Goal: Check status

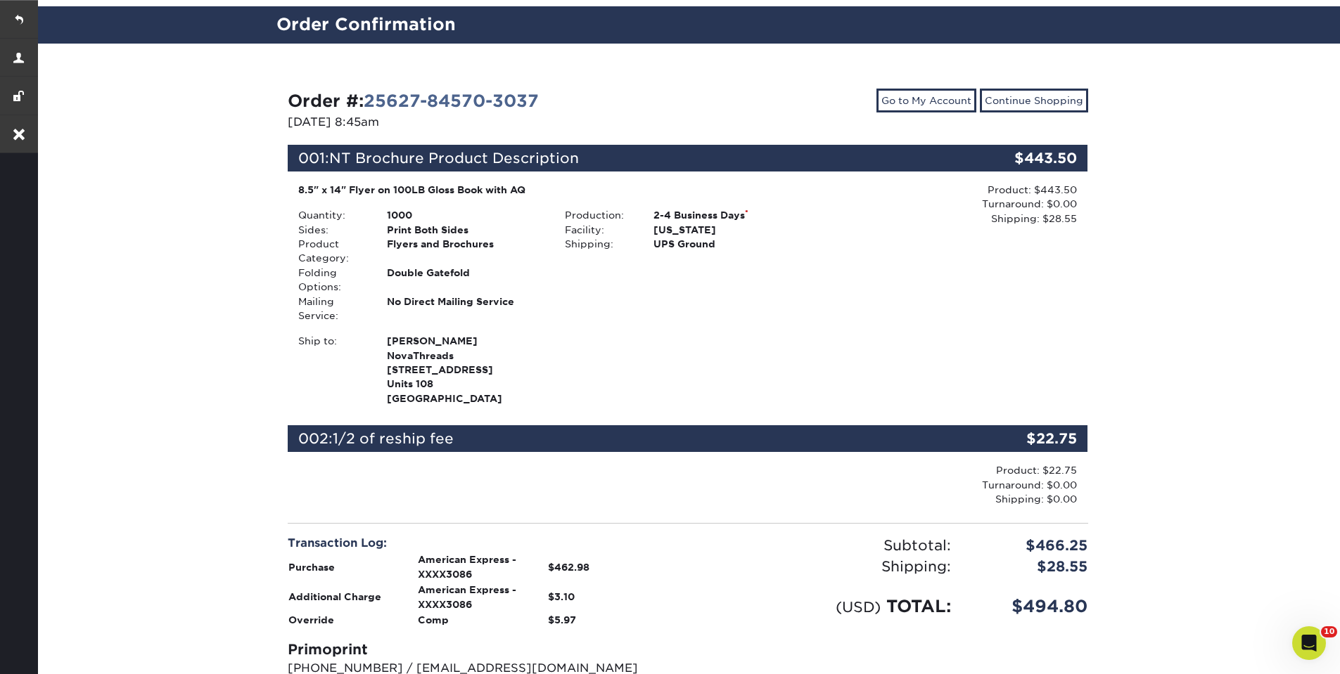
scroll to position [84, 0]
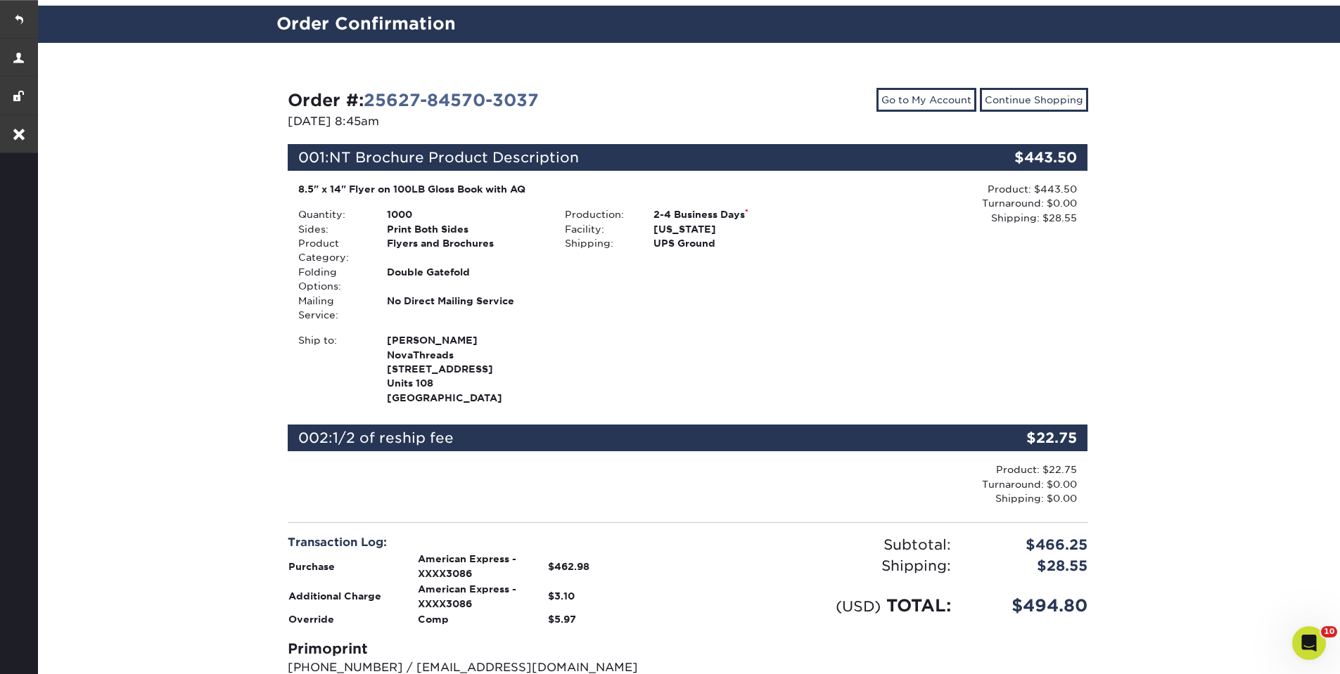
drag, startPoint x: 1074, startPoint y: 454, endPoint x: 1001, endPoint y: 451, distance: 72.5
click at [1001, 463] on div "Product: $22.75 Turnaround: $0.00 Shipping: $0.00 Discount: - $0.00" at bounding box center [954, 484] width 267 height 43
drag, startPoint x: 1033, startPoint y: 189, endPoint x: 1088, endPoint y: 187, distance: 54.9
click at [1088, 187] on div "Order #: 25627-84570-3037 [DATE] 8:45am Go to My Account Continue Shopping 001:…" at bounding box center [687, 434] width 823 height 715
drag, startPoint x: 1053, startPoint y: 212, endPoint x: 893, endPoint y: 235, distance: 161.9
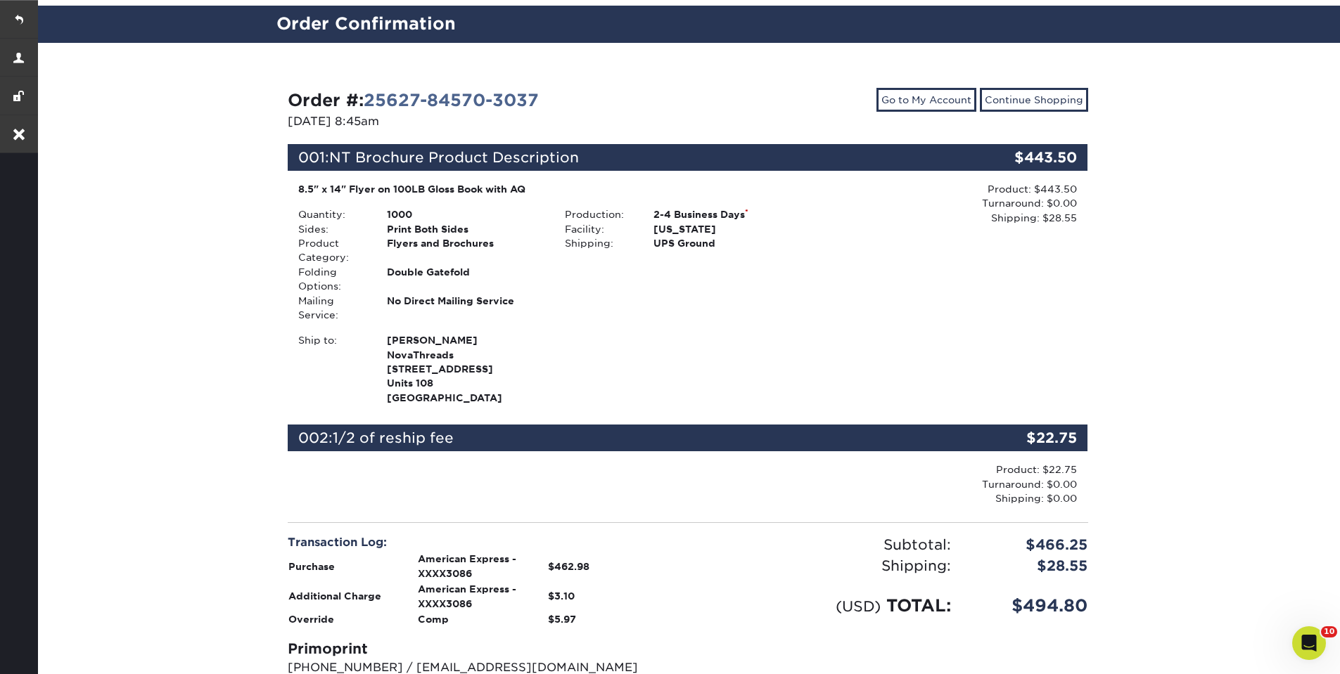
click at [893, 235] on div "Product: $443.50 Turnaround: $0.00 Shipping: $28.55 Discount: - $0.00" at bounding box center [954, 295] width 267 height 226
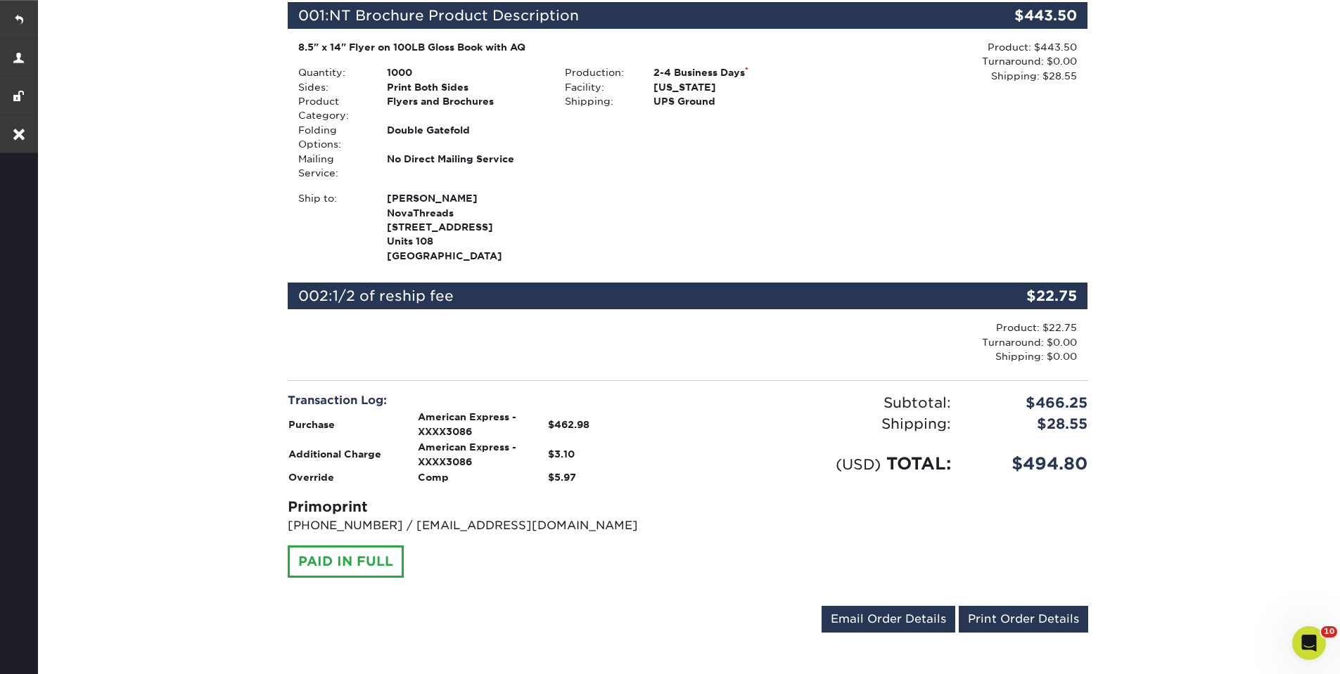
scroll to position [253, 0]
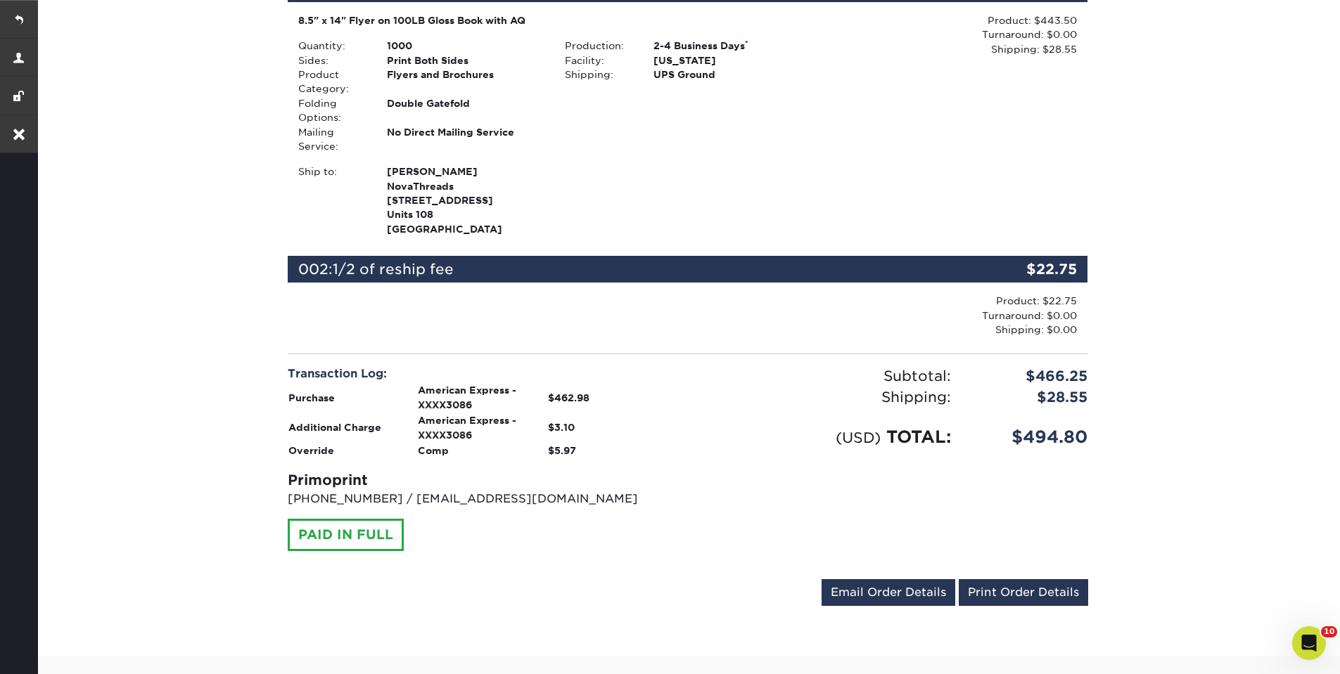
drag, startPoint x: 1068, startPoint y: 287, endPoint x: 1051, endPoint y: 283, distance: 17.9
click at [1051, 294] on div "Product: $22.75 Turnaround: $0.00 Shipping: $0.00 Discount: - $0.00" at bounding box center [949, 315] width 256 height 43
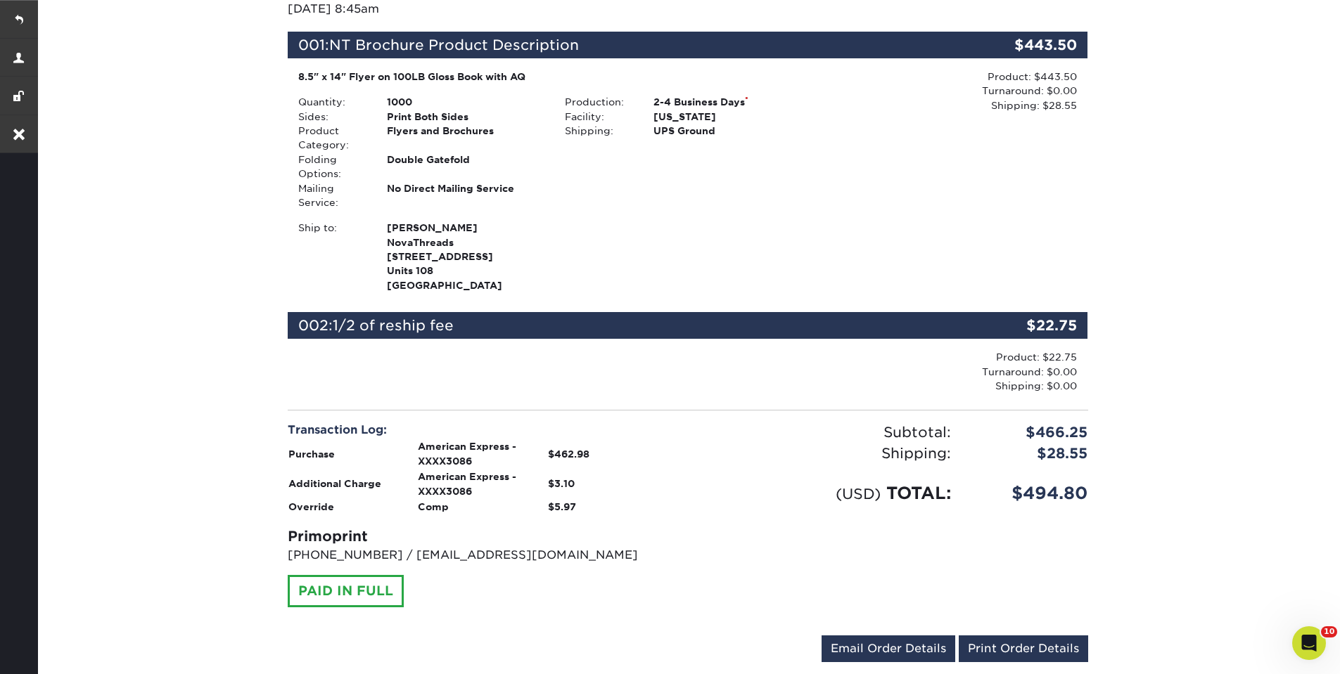
scroll to position [169, 0]
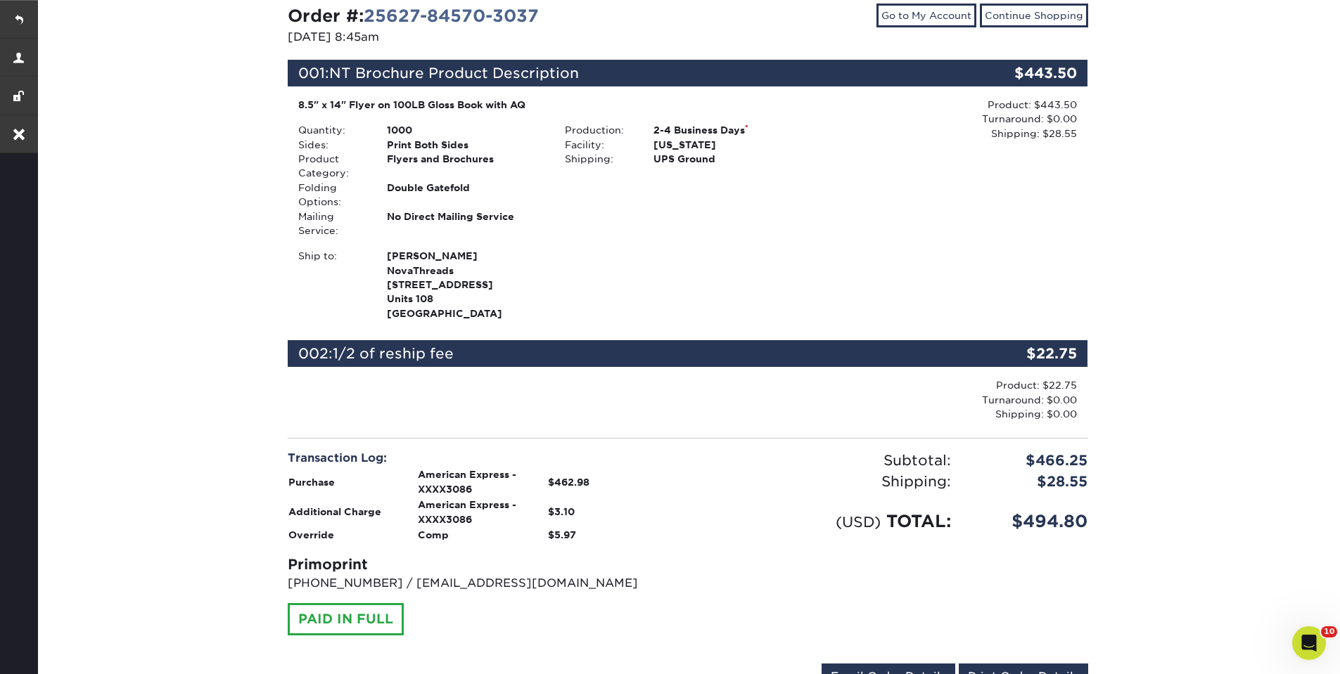
drag, startPoint x: 1016, startPoint y: 136, endPoint x: 1064, endPoint y: 135, distance: 47.8
click at [1064, 135] on div "Product: $443.50 Turnaround: $0.00 Shipping: $28.55 Discount: - $0.00" at bounding box center [949, 119] width 256 height 43
drag, startPoint x: 1003, startPoint y: 365, endPoint x: 1087, endPoint y: 365, distance: 83.7
click at [1087, 378] on div "Product: $22.75 Turnaround: $0.00 Shipping: $0.00 Discount: - $0.00" at bounding box center [954, 399] width 267 height 43
drag, startPoint x: 864, startPoint y: 463, endPoint x: 785, endPoint y: 503, distance: 88.1
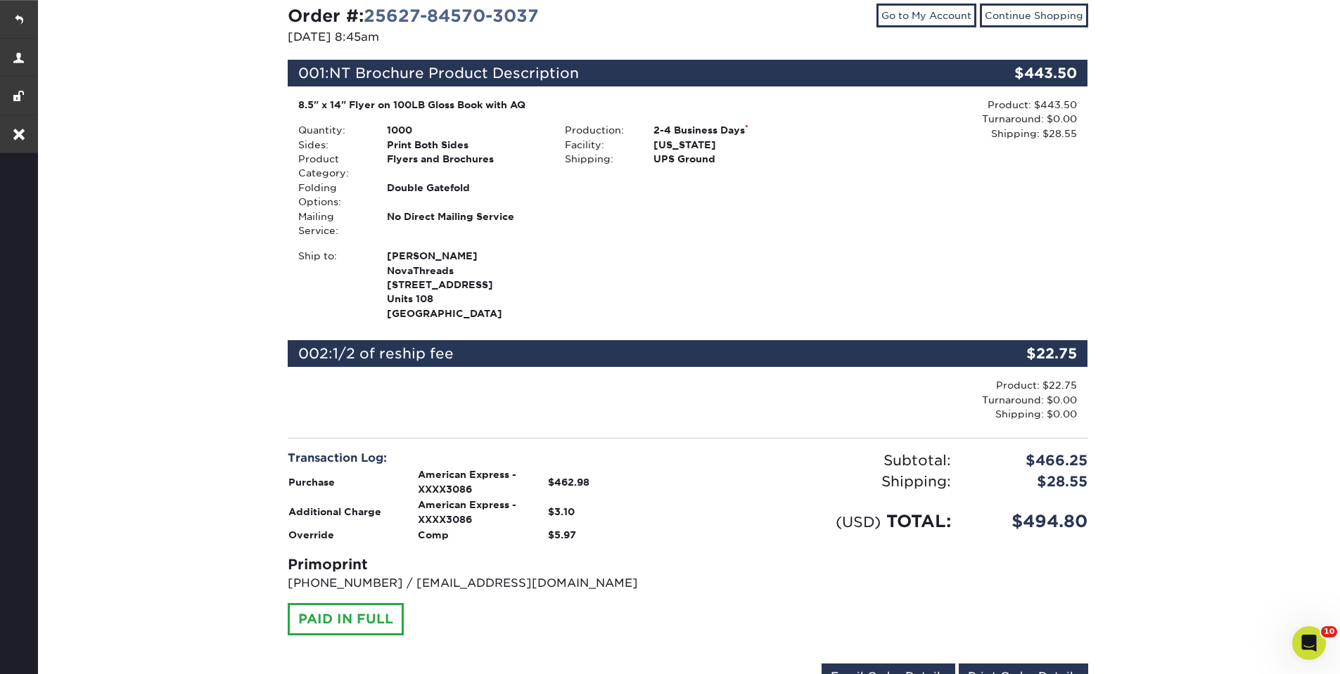
click at [785, 503] on div "Subtotal: $466.25 Shipping: $28.55 Discounts: - $0.00 (USD) TOTAL: $494.80" at bounding box center [893, 551] width 411 height 203
drag, startPoint x: 595, startPoint y: 502, endPoint x: 534, endPoint y: 495, distance: 60.9
click at [534, 497] on tr "Additional Charge American Express - XXXX3086 $3.10" at bounding box center [483, 512] width 390 height 30
drag, startPoint x: 430, startPoint y: 495, endPoint x: 591, endPoint y: 501, distance: 161.1
click at [591, 501] on tr "Additional Charge American Express - XXXX3086 $3.10" at bounding box center [483, 512] width 390 height 30
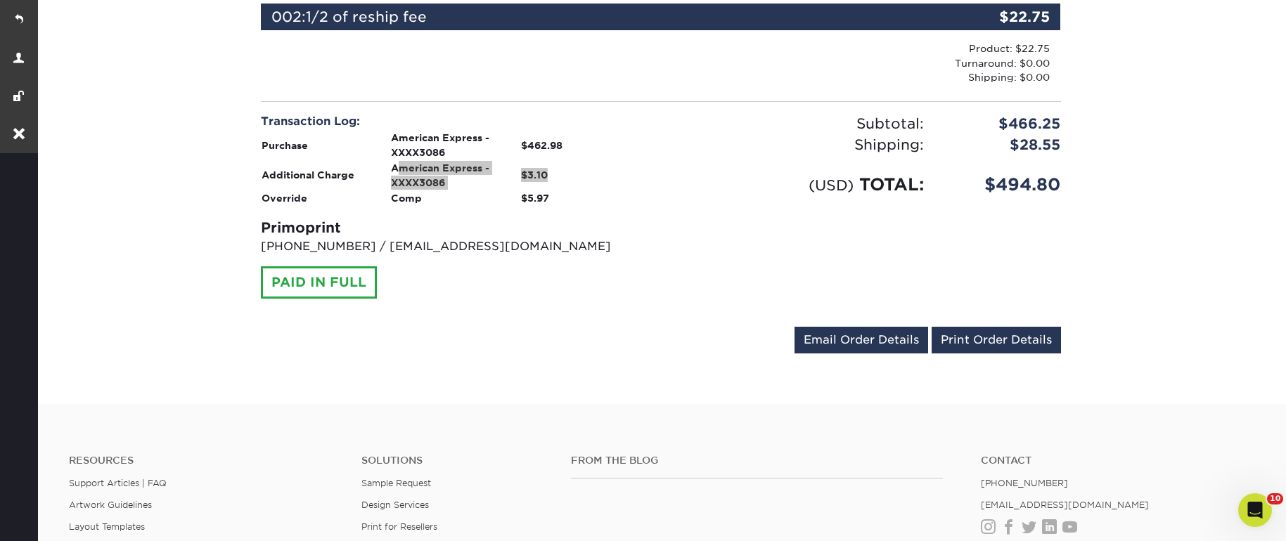
scroll to position [506, 0]
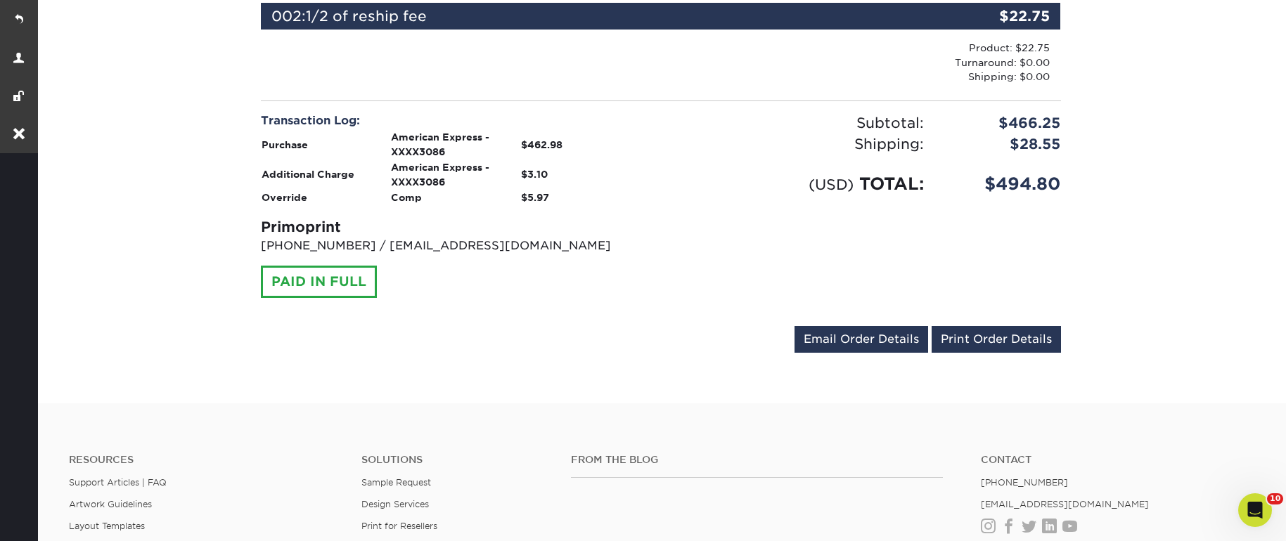
click at [497, 284] on div "Transaction Log: Purchase American Express - XXXX3086 $462.98 Additional Charge…" at bounding box center [660, 214] width 821 height 203
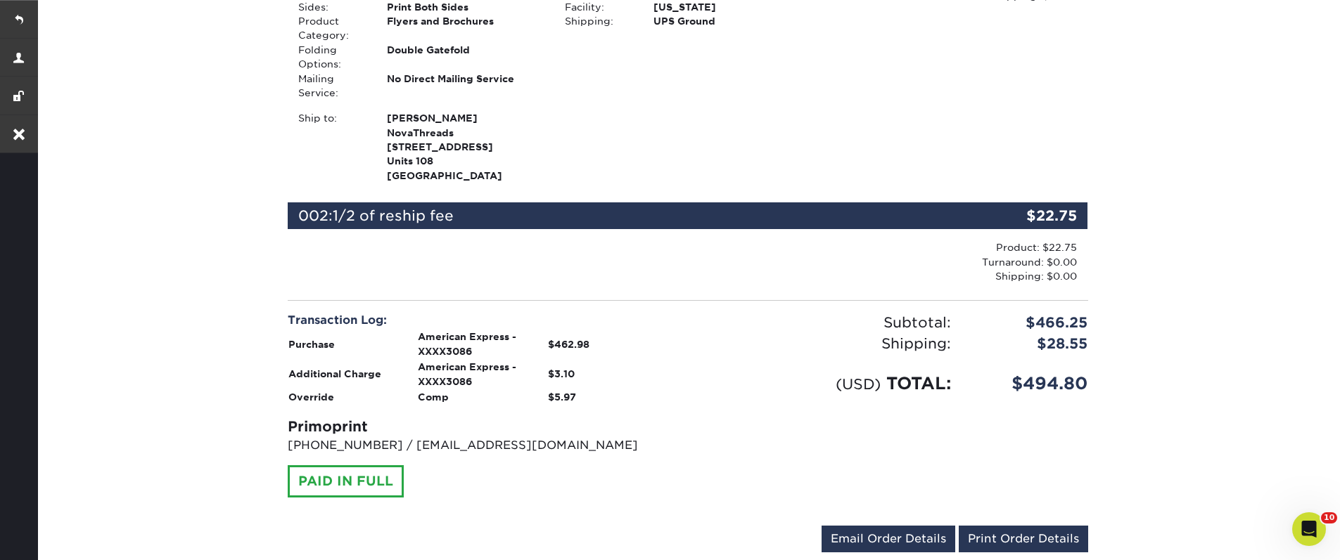
scroll to position [338, 0]
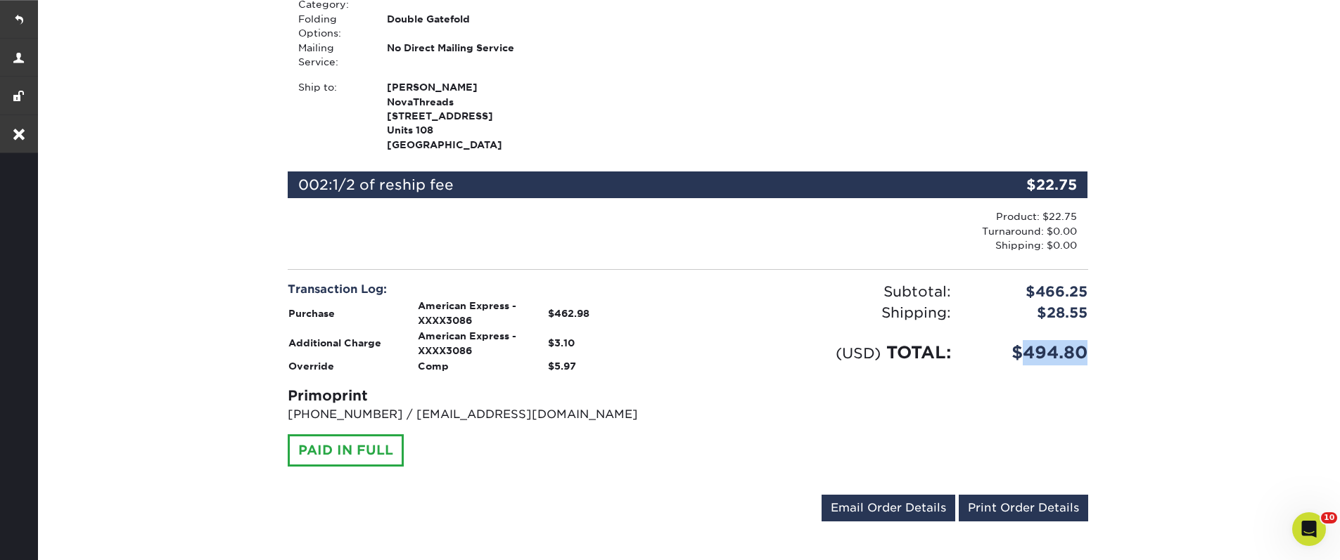
drag, startPoint x: 1097, startPoint y: 347, endPoint x: 1023, endPoint y: 335, distance: 74.8
click at [1023, 335] on div "Order #: 25627-84570-3037 [DATE] 8:45am Go to My Account Continue Shopping 001:…" at bounding box center [688, 181] width 844 height 783
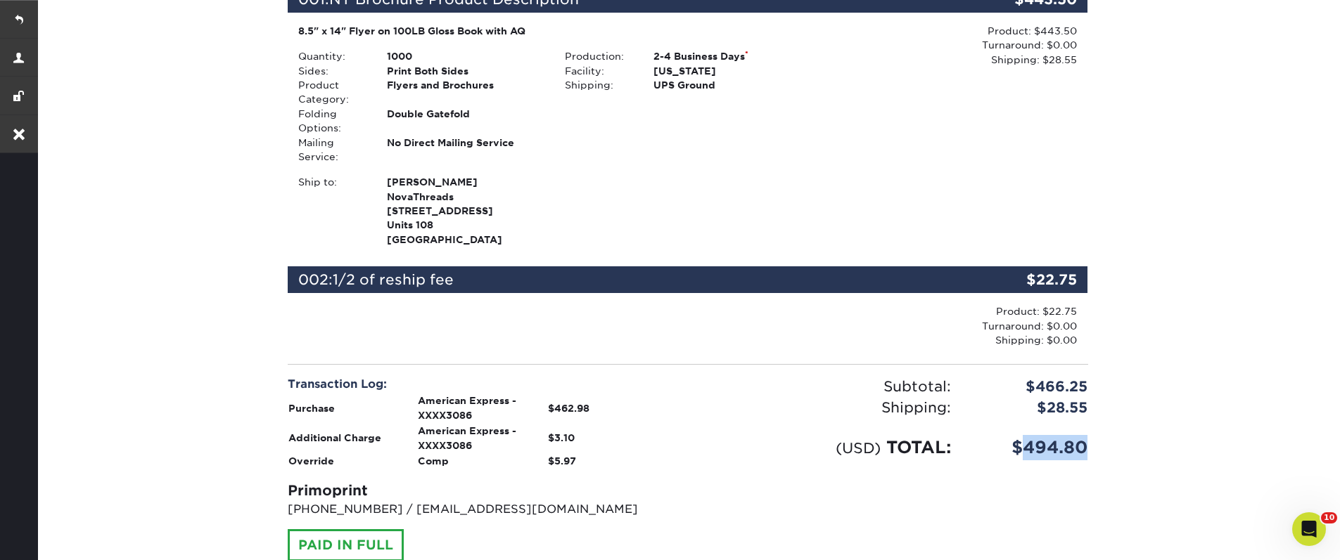
scroll to position [169, 0]
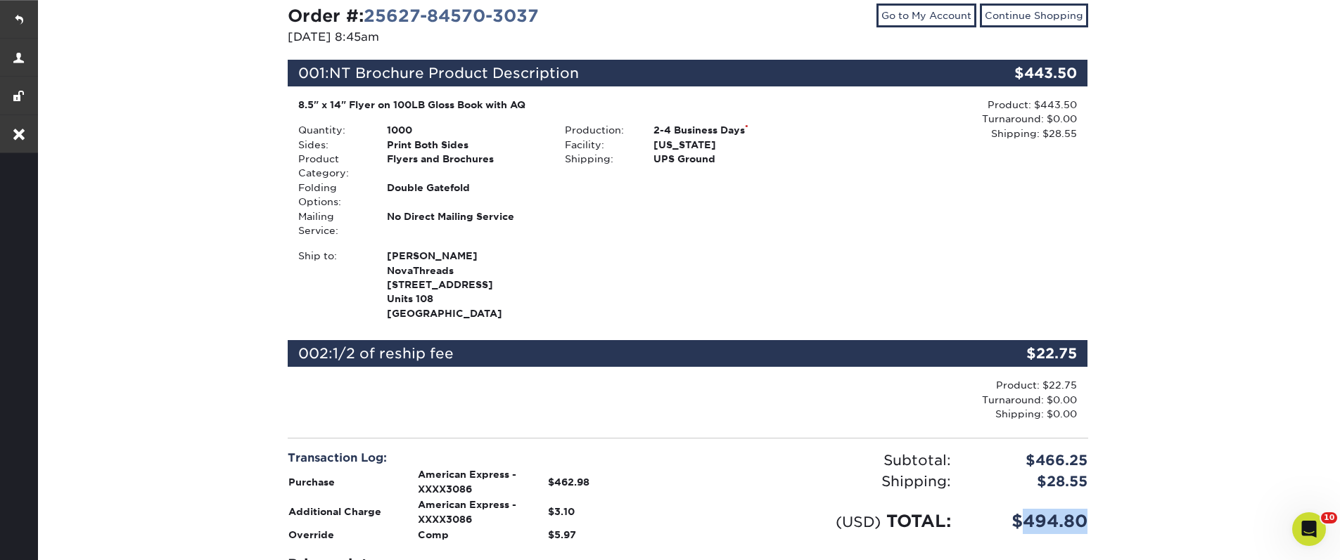
drag, startPoint x: 1056, startPoint y: 370, endPoint x: 1112, endPoint y: 403, distance: 64.6
click at [1119, 404] on div "Order #: 25627-84570-3037 [DATE] 8:45am Go to My Account Continue Shopping 001:…" at bounding box center [687, 350] width 1304 height 783
click at [1044, 383] on div "Product: $22.75 Turnaround: $0.00 Shipping: $0.00 Discount: - $0.00" at bounding box center [949, 399] width 256 height 43
click at [1069, 378] on div "Product: $22.75 Turnaround: $0.00 Shipping: $0.00 Discount: - $0.00" at bounding box center [949, 399] width 256 height 43
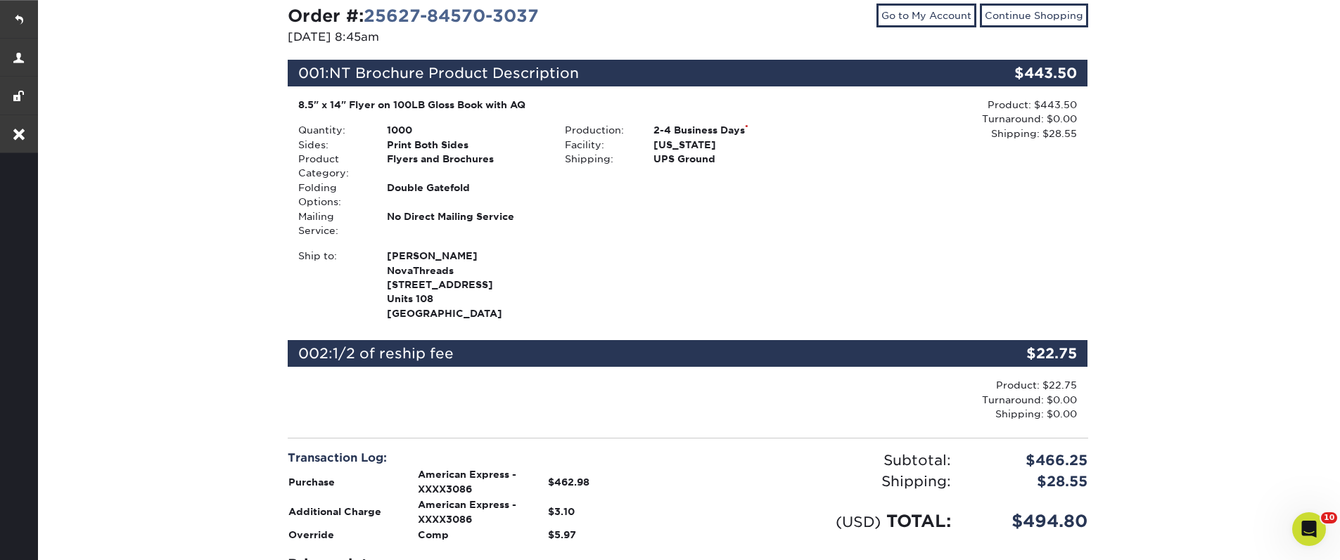
click at [1057, 400] on div "Product: $22.75 Turnaround: $0.00 Shipping: $0.00 Discount: - $0.00" at bounding box center [949, 399] width 256 height 43
click at [1056, 400] on div "Product: $22.75 Turnaround: $0.00 Shipping: $0.00 Discount: - $0.00" at bounding box center [949, 399] width 256 height 43
click at [1048, 378] on div "Product: $22.75 Turnaround: $0.00 Shipping: $0.00 Discount: - $0.00" at bounding box center [949, 399] width 256 height 43
click at [1022, 378] on div "Product: $22.75 Turnaround: $0.00 Shipping: $0.00 Discount: - $0.00" at bounding box center [949, 399] width 256 height 43
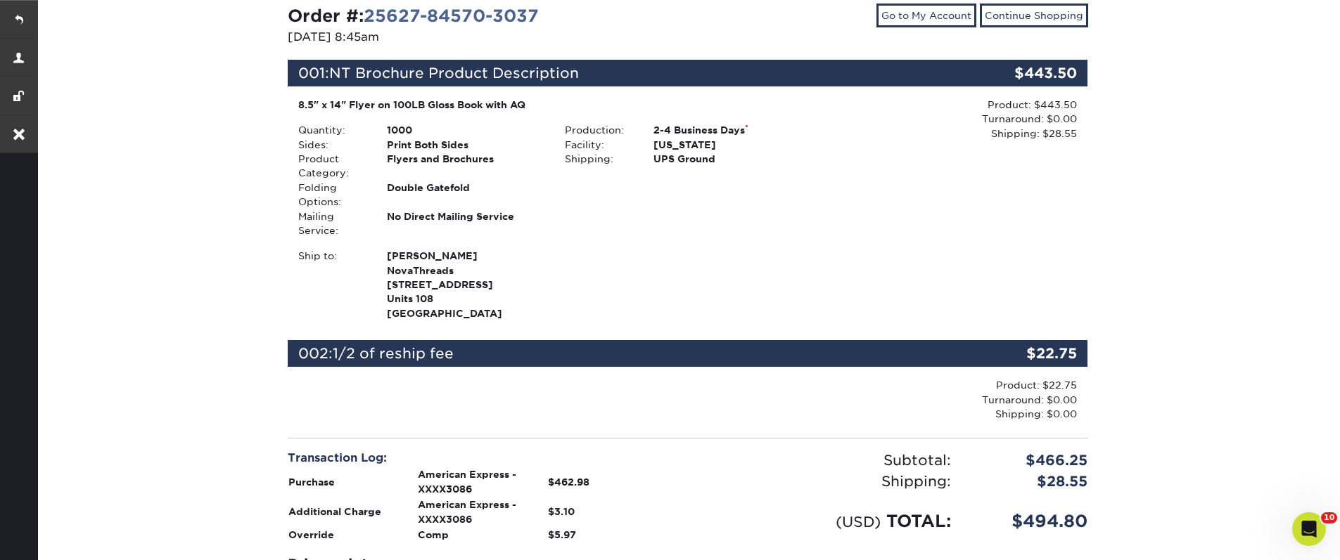
click at [1022, 378] on div "Product: $22.75 Turnaround: $0.00 Shipping: $0.00 Discount: - $0.00" at bounding box center [949, 399] width 256 height 43
click at [1058, 378] on div "Product: $22.75 Turnaround: $0.00 Shipping: $0.00 Discount: - $0.00" at bounding box center [949, 399] width 256 height 43
click at [1015, 397] on div "Product: $22.75 Turnaround: $0.00 Shipping: $0.00 Discount: - $0.00" at bounding box center [949, 399] width 256 height 43
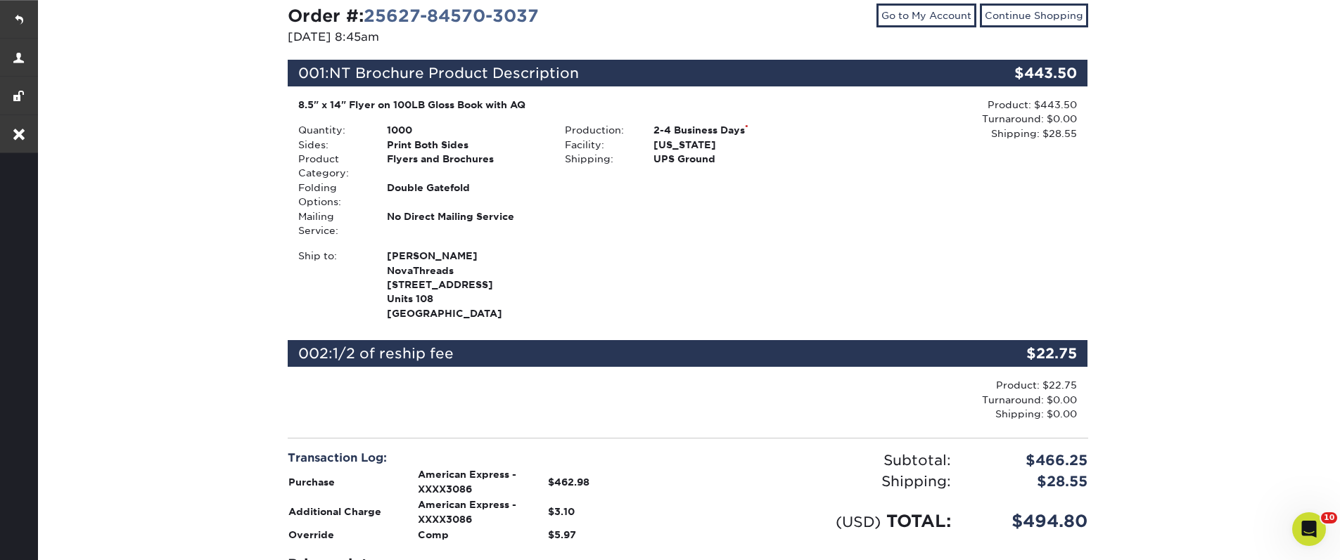
click at [1056, 395] on div "Product: $22.75 Turnaround: $0.00 Shipping: $0.00 Discount: - $0.00" at bounding box center [949, 399] width 256 height 43
click at [501, 430] on div "Order #: 25627-84570-3037 06/27/2025 8:45am Go to My Account Continue Shopping …" at bounding box center [688, 350] width 800 height 693
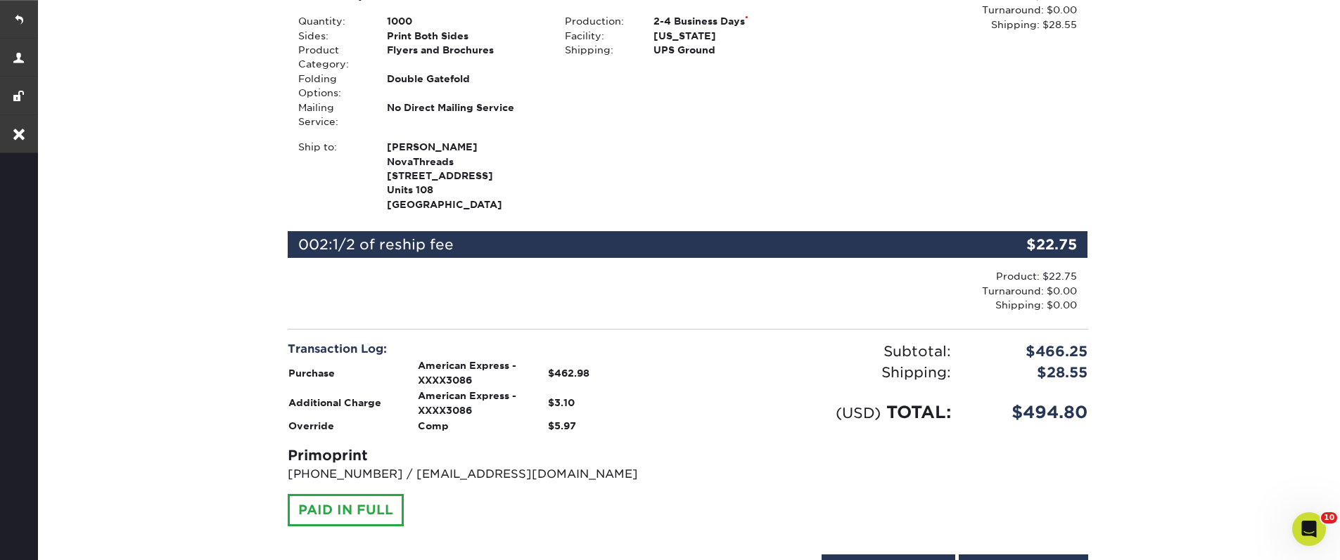
scroll to position [0, 0]
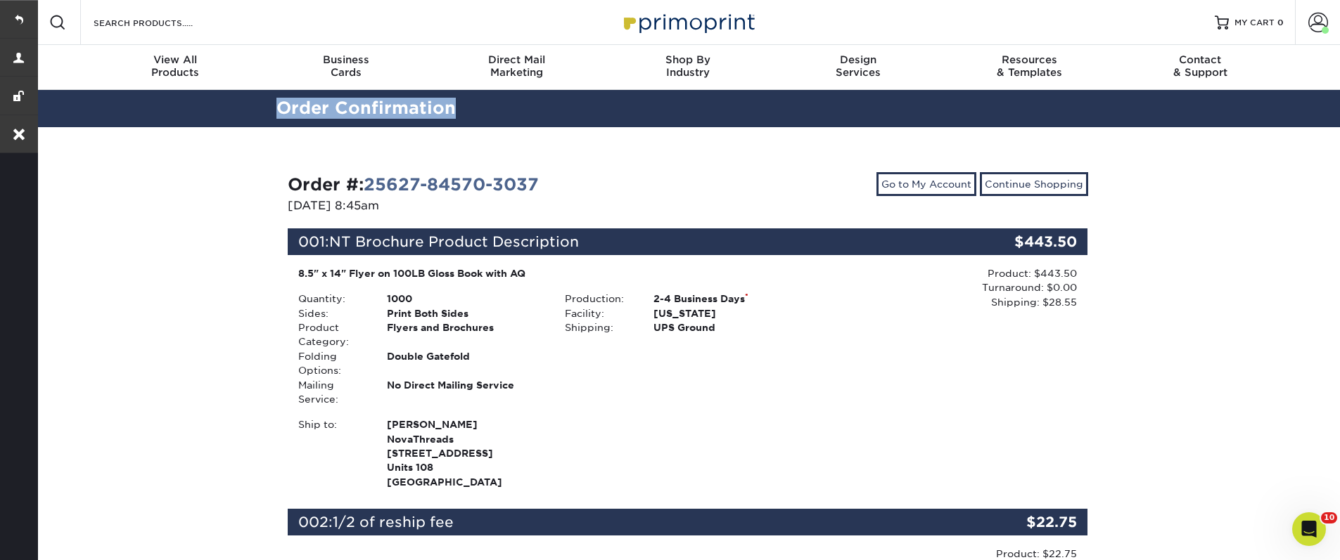
drag, startPoint x: 456, startPoint y: 109, endPoint x: 214, endPoint y: 100, distance: 242.8
click at [214, 100] on div "Order Confirmation" at bounding box center [687, 108] width 1304 height 37
copy h2 "Order Confirmation"
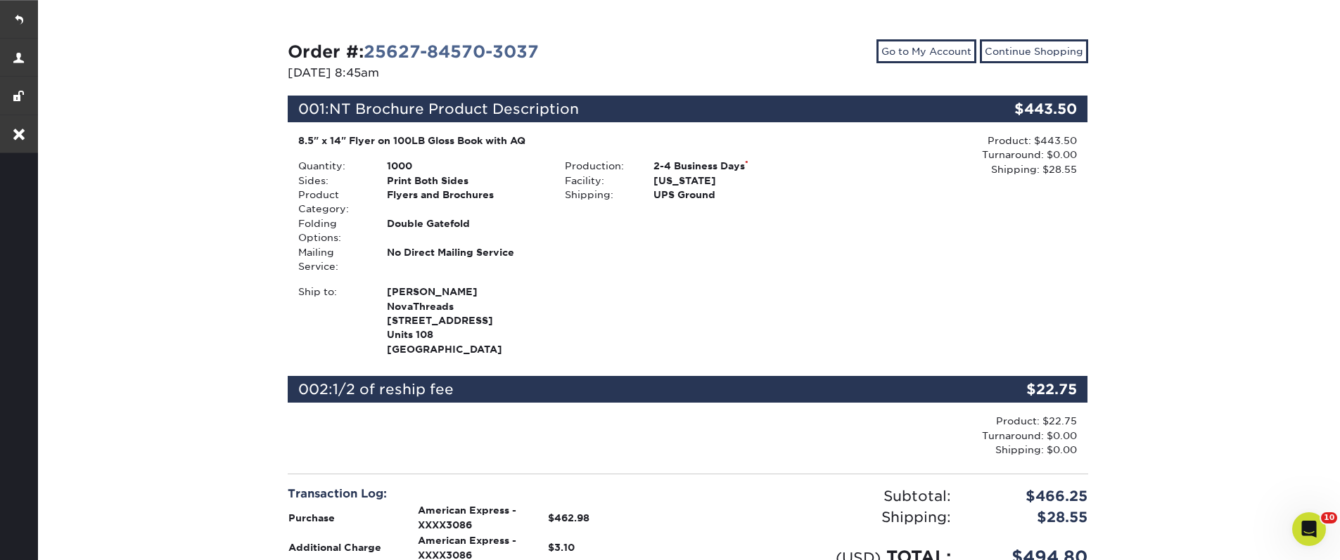
scroll to position [84, 0]
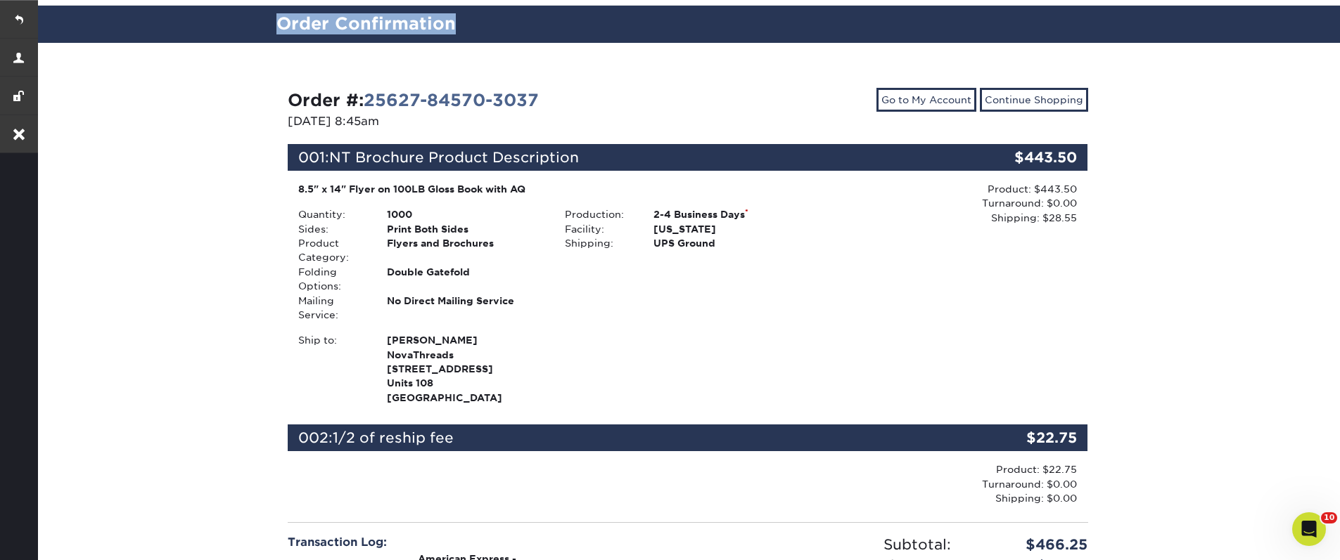
click at [522, 43] on section "Order Confirmation Order #: 25627-84570-3037 06/27/2025 8:45am Go to My Account…" at bounding box center [687, 416] width 1304 height 820
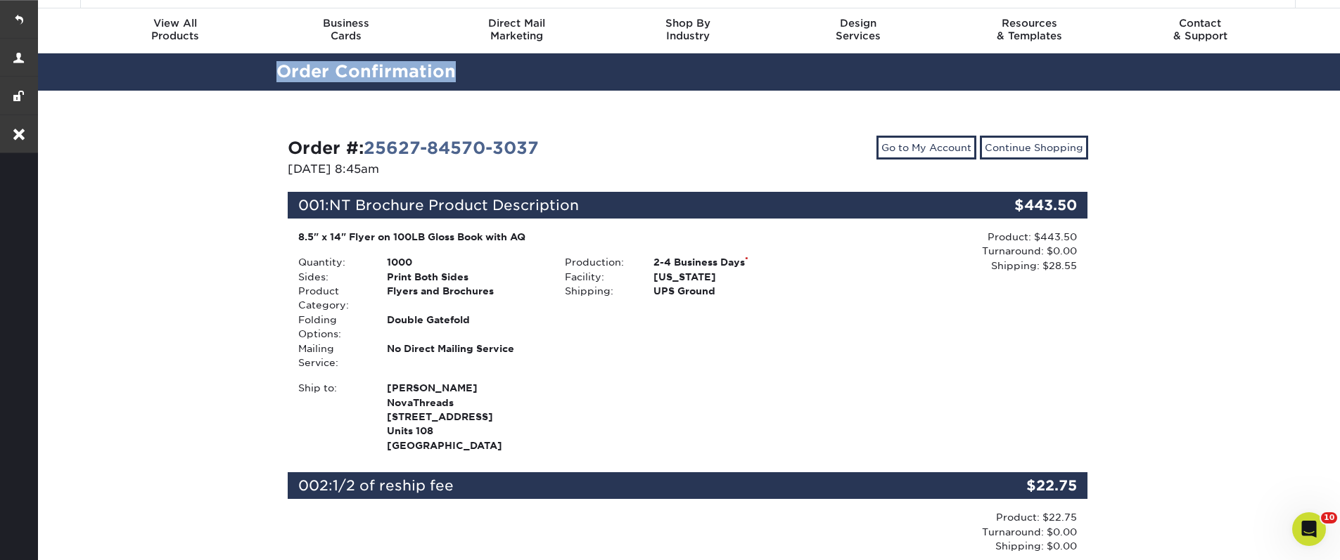
scroll to position [0, 0]
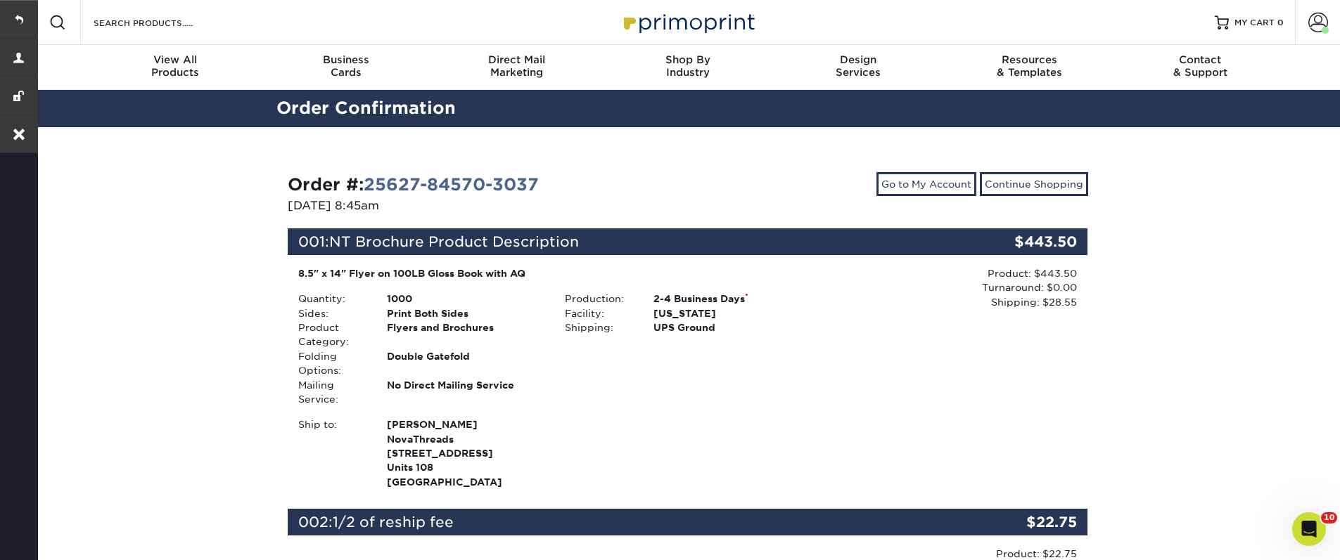
click at [326, 148] on div "Order #: 25627-84570-3037 [DATE] 8:45am Go to My Account Continue Shopping 001:…" at bounding box center [688, 518] width 844 height 783
drag, startPoint x: 354, startPoint y: 247, endPoint x: 439, endPoint y: 251, distance: 85.2
click at [435, 251] on div "001: NT Brochure Product Description" at bounding box center [621, 242] width 667 height 27
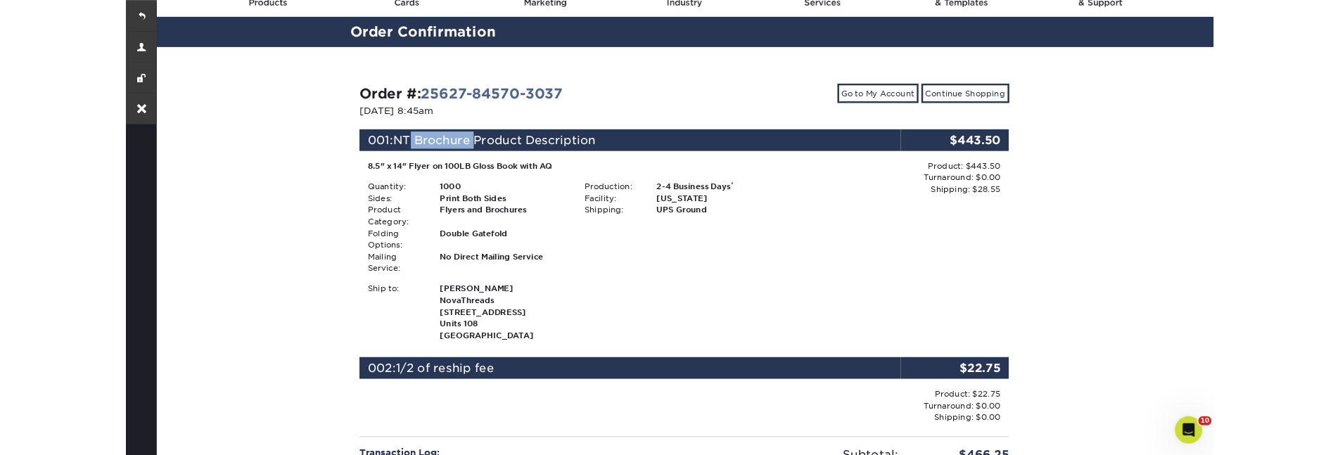
scroll to position [169, 0]
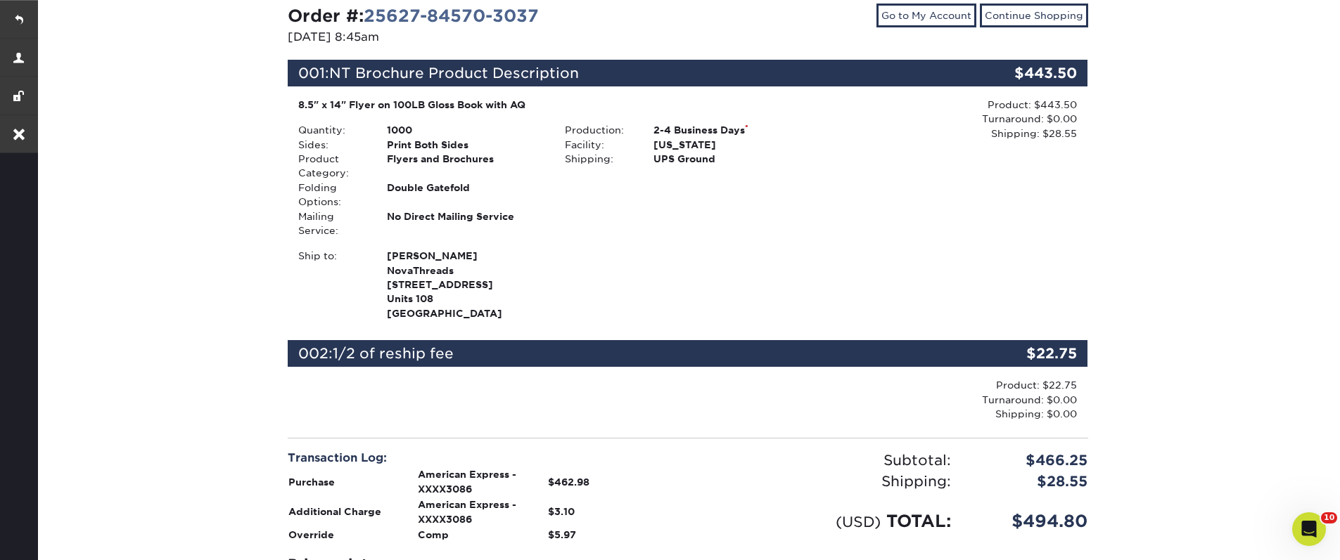
click at [920, 79] on div "001: NT Brochure Product Description" at bounding box center [621, 73] width 667 height 27
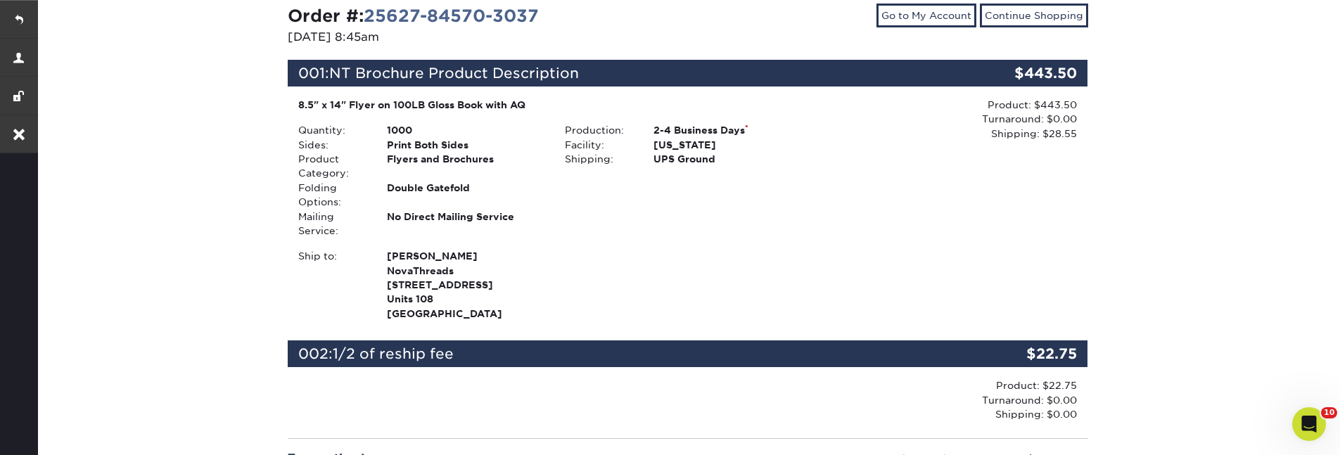
drag, startPoint x: 1013, startPoint y: 77, endPoint x: 1080, endPoint y: 97, distance: 69.6
click at [1077, 97] on div "001: NT Brochure Product Description $443.50 8.5" x 14" Flyer on 100LB Gloss Bo…" at bounding box center [687, 192] width 779 height 264
click at [1072, 124] on div "Product: $443.50 Turnaround: $0.00 Shipping: $28.55 Discount: - $0.00" at bounding box center [949, 119] width 256 height 43
drag, startPoint x: 1019, startPoint y: 103, endPoint x: 1070, endPoint y: 101, distance: 50.6
click at [1070, 101] on div "Product: $443.50 Turnaround: $0.00 Shipping: $28.55 Discount: - $0.00" at bounding box center [949, 119] width 256 height 43
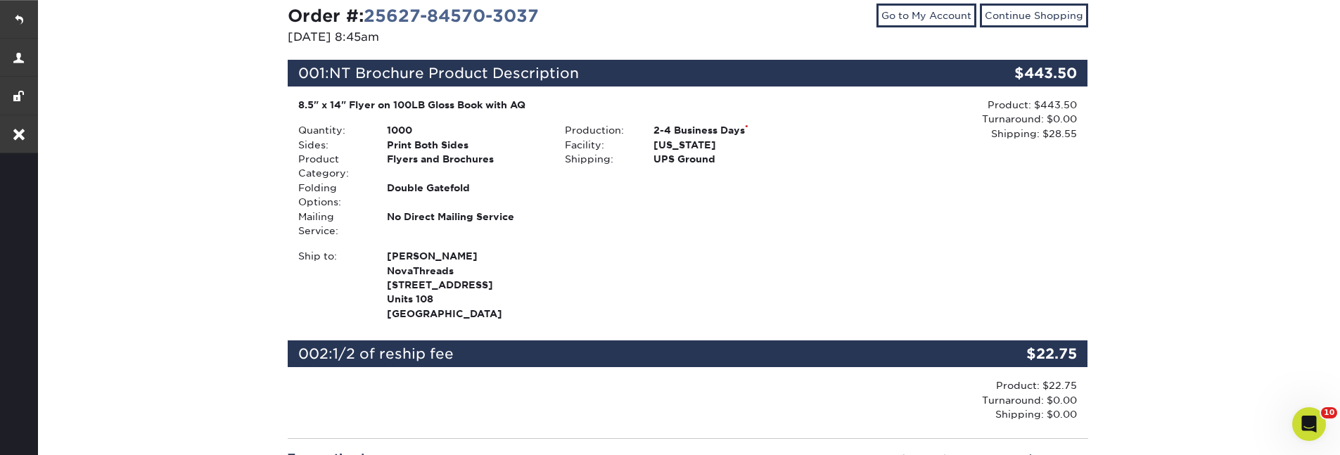
click at [1032, 131] on div "Product: $443.50 Turnaround: $0.00 Shipping: $28.55 Discount: - $0.00" at bounding box center [949, 119] width 256 height 43
click at [1077, 133] on div "Product: $443.50 Turnaround: $0.00 Shipping: $28.55 Discount: - $0.00" at bounding box center [954, 211] width 267 height 226
drag, startPoint x: 1077, startPoint y: 133, endPoint x: 1069, endPoint y: 133, distance: 7.7
click at [1077, 133] on div "Product: $443.50 Turnaround: $0.00 Shipping: $28.55 Discount: - $0.00" at bounding box center [949, 119] width 256 height 43
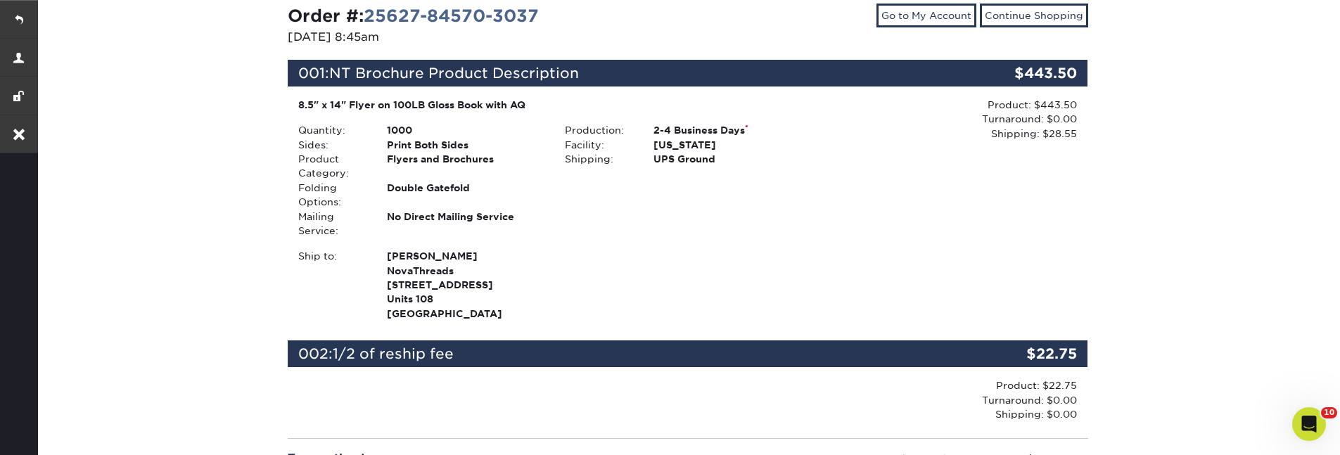
click at [1069, 133] on div "Product: $443.50 Turnaround: $0.00 Shipping: $28.55 Discount: - $0.00" at bounding box center [949, 119] width 256 height 43
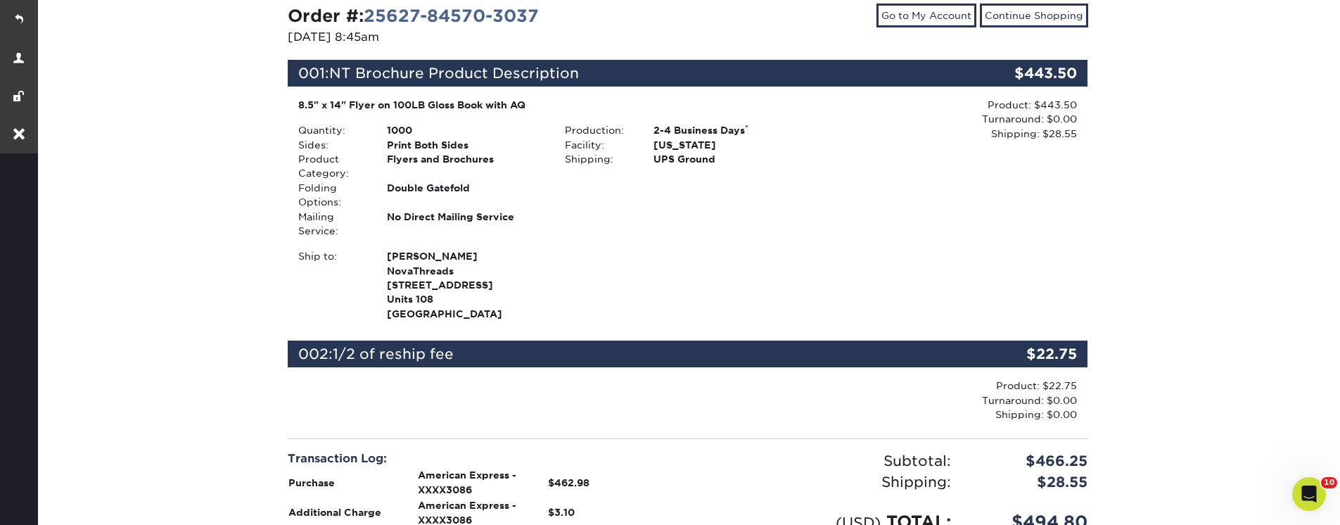
click at [1127, 202] on div "Order #: 25627-84570-3037 [DATE] 8:45am Go to My Account Continue Shopping 001:…" at bounding box center [687, 350] width 1304 height 783
click at [1038, 76] on div "$443.50" at bounding box center [1021, 73] width 134 height 27
copy div "443.50"
click at [716, 296] on div "Ship to: Johana Crespo NovaThreads 7275 Ne 4th ave Units 108" at bounding box center [555, 285] width 534 height 72
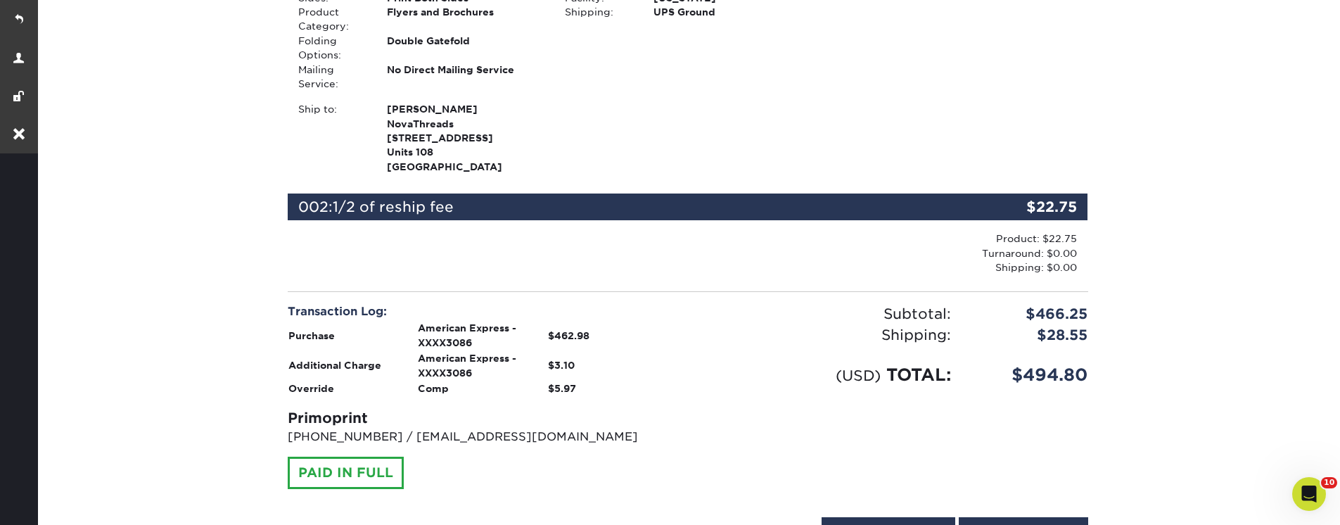
scroll to position [338, 0]
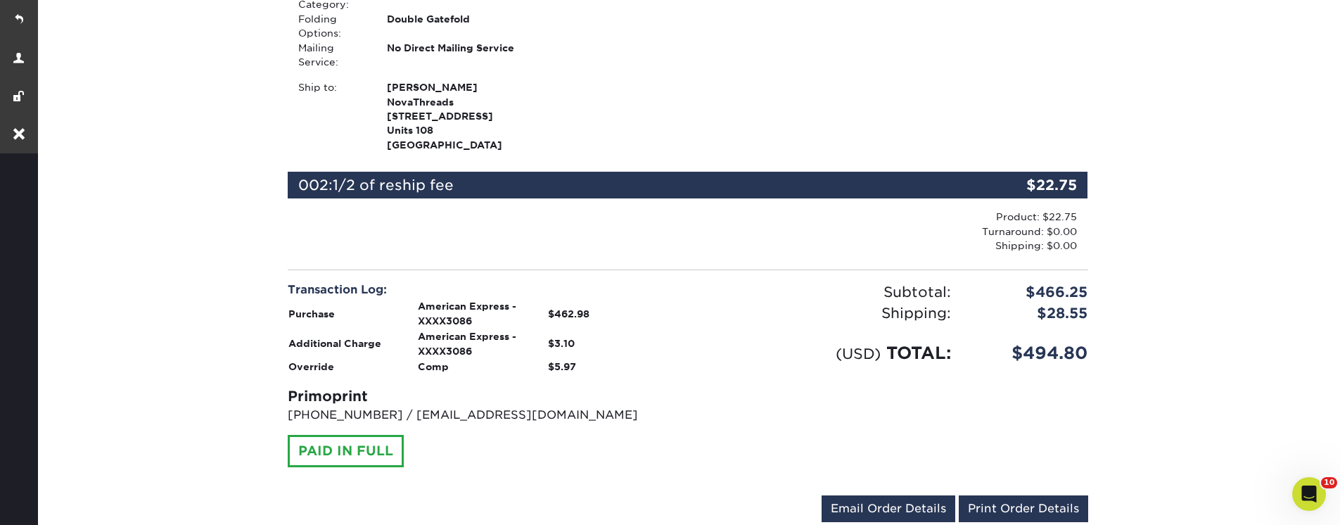
click at [300, 281] on div "Transaction Log:" at bounding box center [483, 289] width 390 height 17
copy div "Transaction Log:"
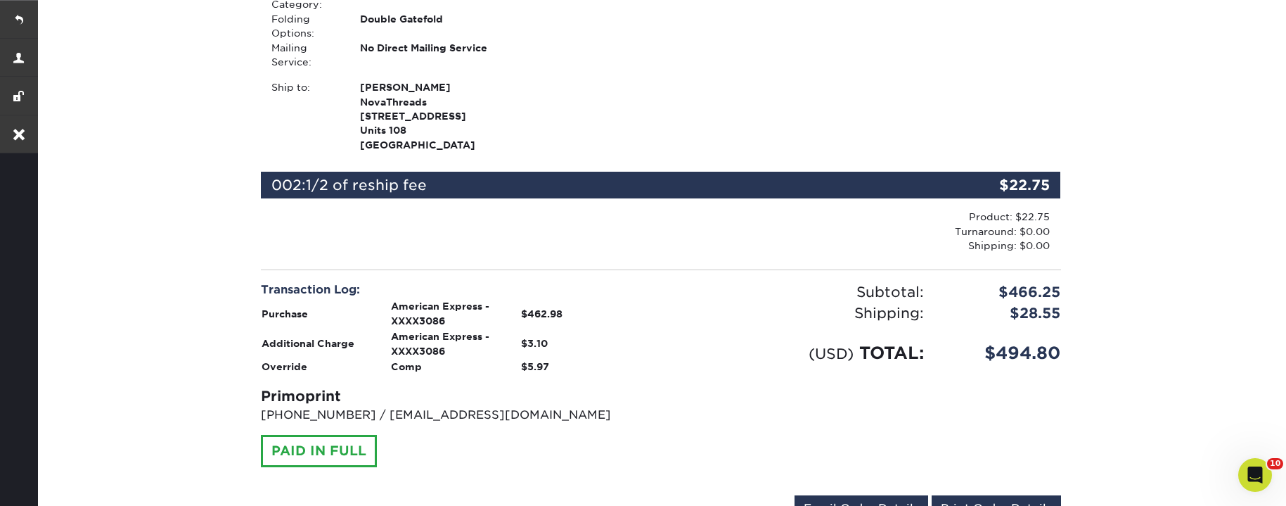
click at [288, 338] on strong "Additional Charge" at bounding box center [308, 343] width 93 height 11
click at [287, 338] on strong "Additional Charge" at bounding box center [308, 343] width 93 height 11
click at [186, 303] on div "Order #: 25627-84570-3037 [DATE] 8:45am Go to My Account Continue Shopping 001:…" at bounding box center [660, 181] width 1251 height 783
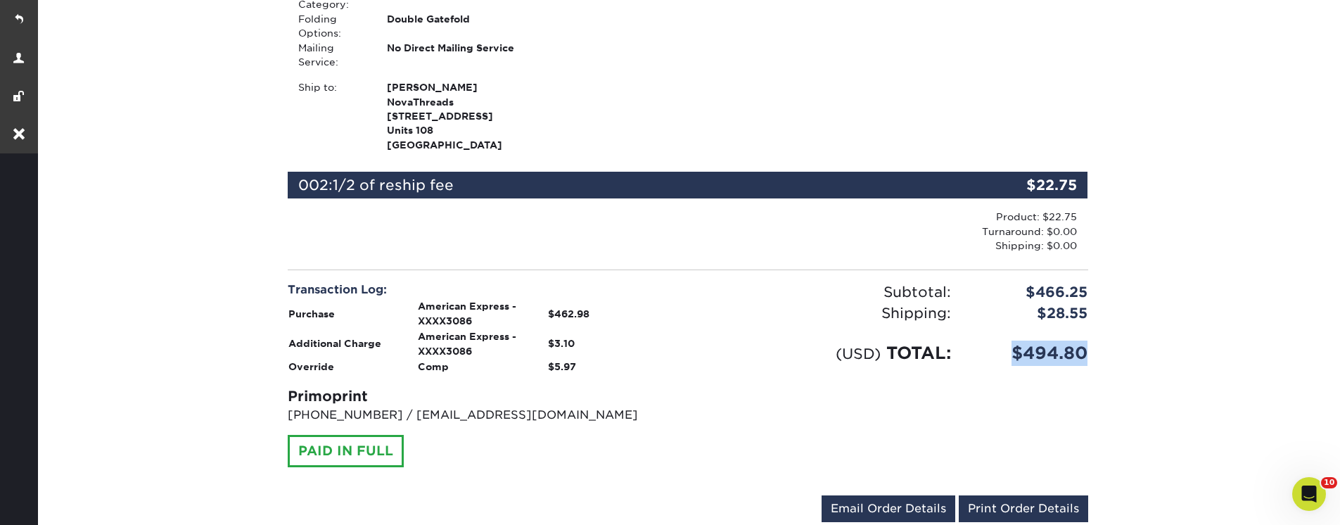
drag, startPoint x: 1055, startPoint y: 334, endPoint x: 962, endPoint y: 331, distance: 92.9
click at [962, 340] on div "$494.80" at bounding box center [1029, 352] width 137 height 25
click at [898, 308] on div "Shipping:" at bounding box center [825, 312] width 274 height 21
click at [1126, 306] on div "Order #: 25627-84570-3037 [DATE] 8:45am Go to My Account Continue Shopping 001:…" at bounding box center [687, 181] width 1304 height 783
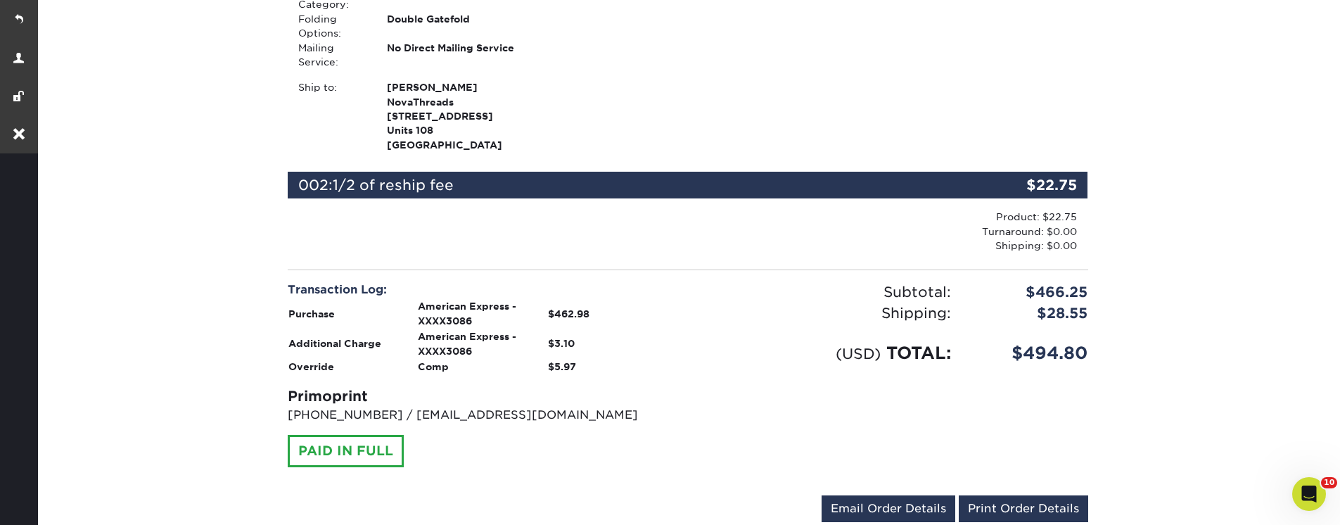
click at [1010, 305] on div "$28.55" at bounding box center [1029, 312] width 137 height 21
click at [908, 302] on div "Shipping:" at bounding box center [825, 312] width 274 height 21
click at [928, 303] on div "Shipping:" at bounding box center [825, 312] width 274 height 21
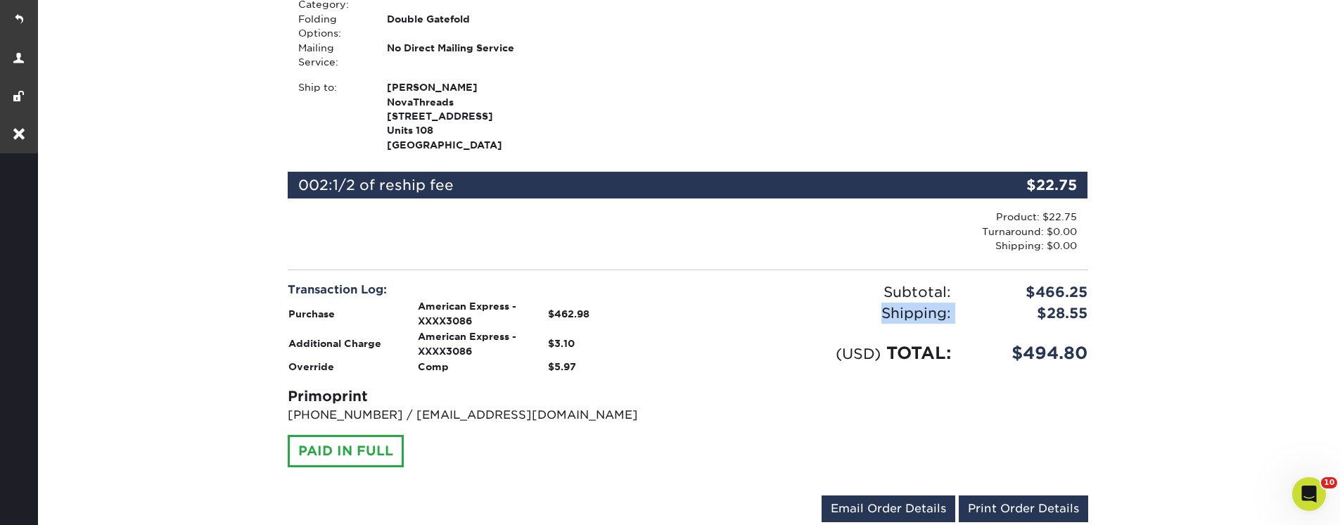
click at [928, 303] on div "Shipping:" at bounding box center [825, 312] width 274 height 21
click at [1058, 302] on div "$28.55" at bounding box center [1029, 312] width 137 height 21
click at [910, 281] on div "Subtotal:" at bounding box center [825, 291] width 274 height 21
click at [897, 302] on div "Shipping:" at bounding box center [825, 312] width 274 height 21
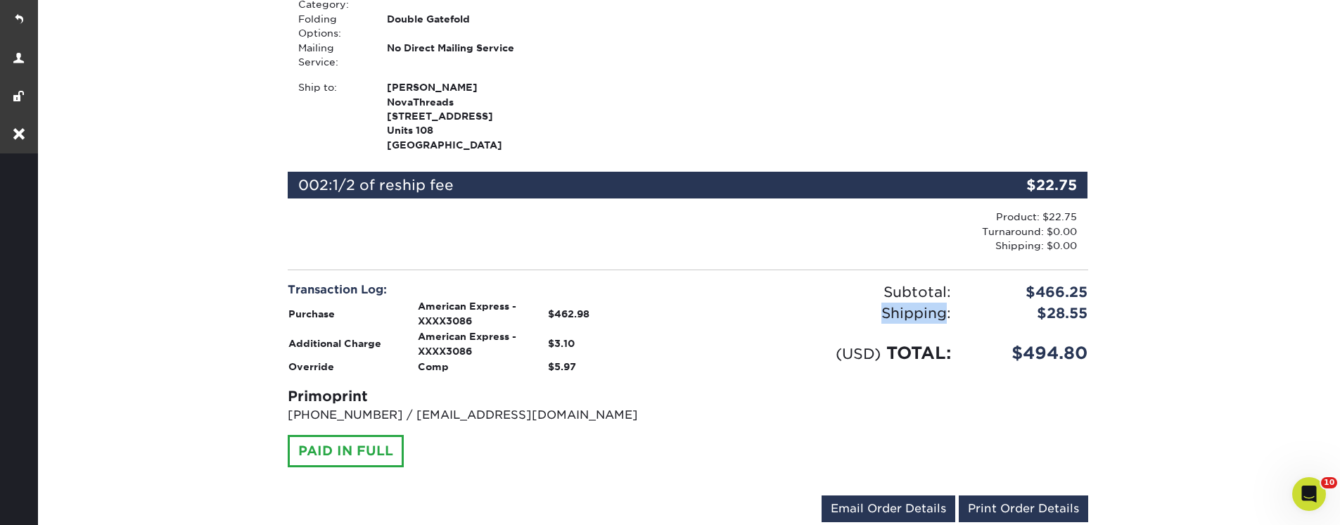
click at [897, 302] on div "Shipping:" at bounding box center [825, 312] width 274 height 21
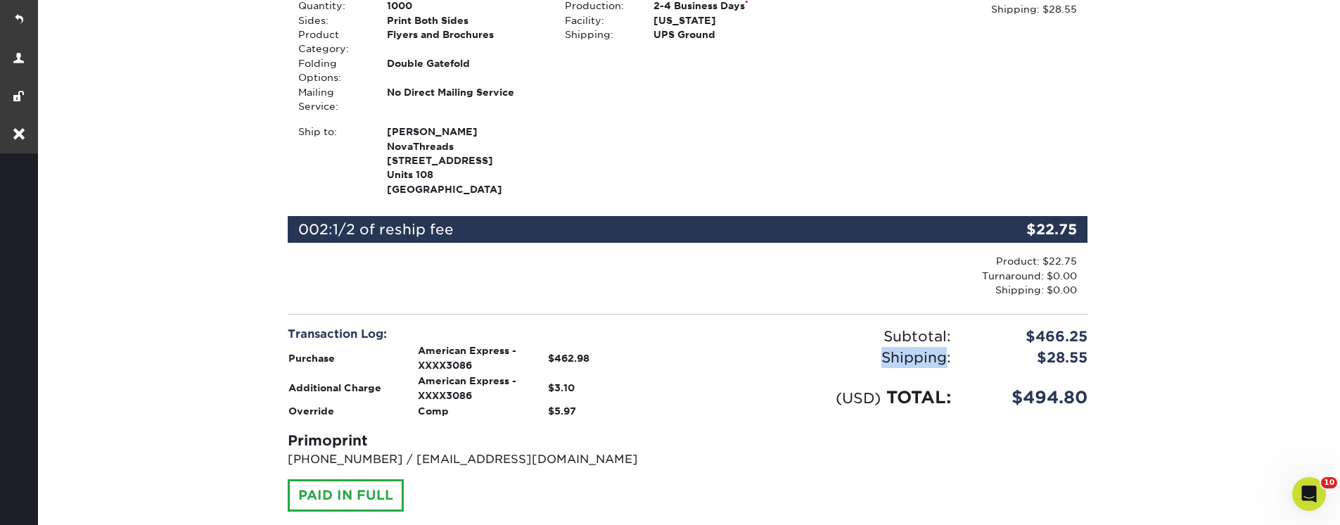
scroll to position [253, 0]
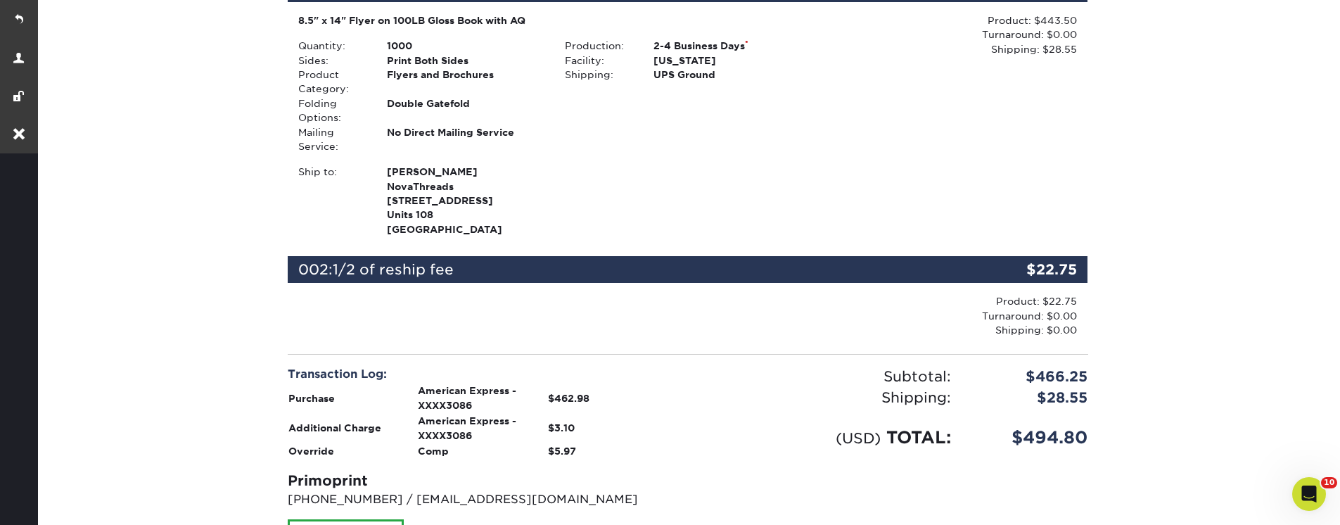
click at [724, 294] on div at bounding box center [555, 314] width 534 height 40
drag, startPoint x: 308, startPoint y: 359, endPoint x: 399, endPoint y: 364, distance: 90.8
click at [398, 366] on div "Transaction Log:" at bounding box center [483, 374] width 390 height 17
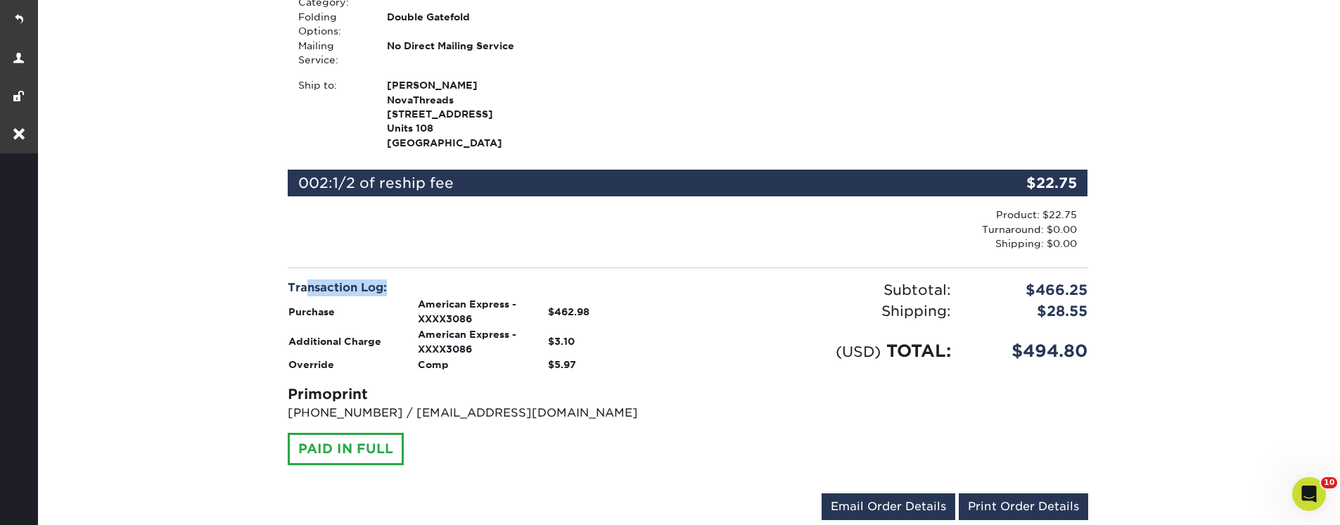
scroll to position [422, 0]
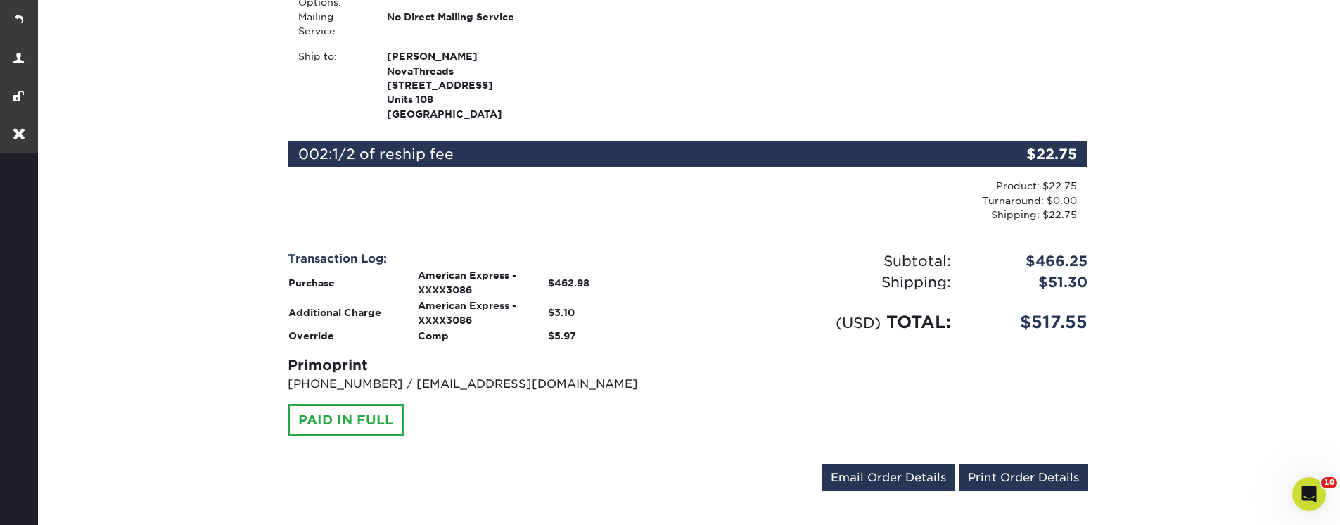
scroll to position [338, 0]
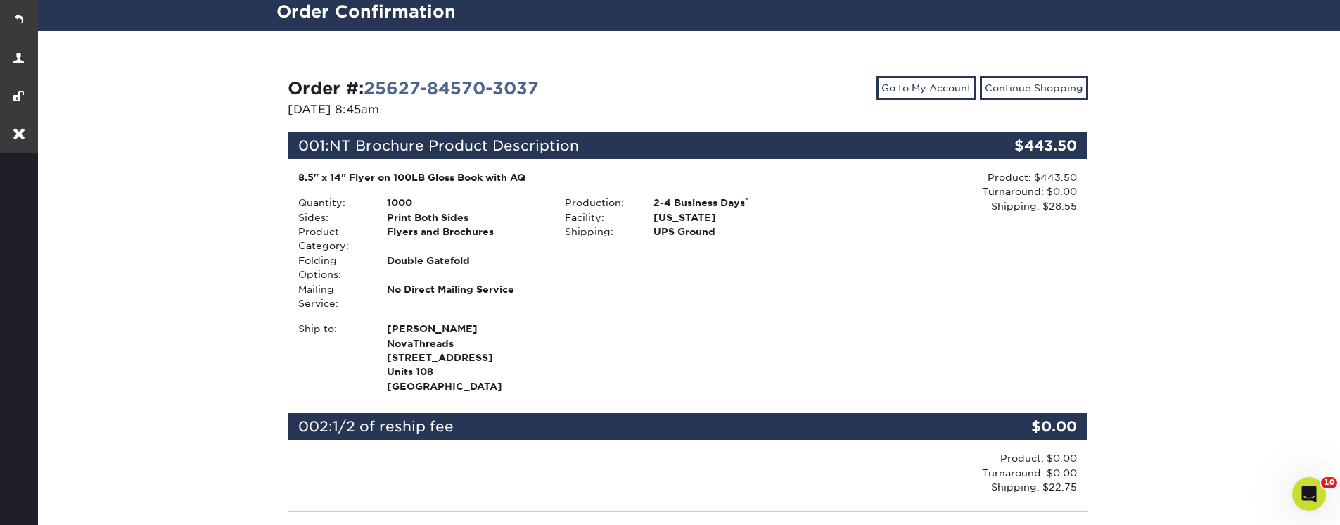
scroll to position [84, 0]
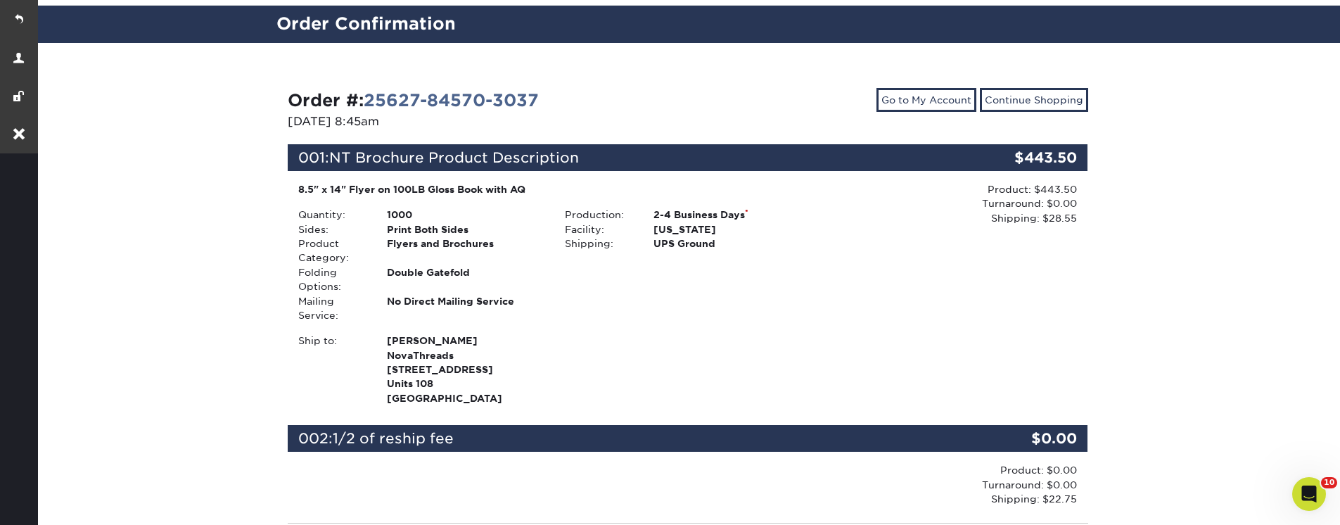
drag, startPoint x: 1079, startPoint y: 219, endPoint x: 1055, endPoint y: 213, distance: 25.2
click at [1061, 217] on div "Product: $443.50 Turnaround: $0.00 Shipping: $28.55 Discount: - $0.00" at bounding box center [954, 295] width 267 height 226
drag, startPoint x: 1062, startPoint y: 193, endPoint x: 1105, endPoint y: 215, distance: 48.4
click at [1105, 215] on div "Order #: 25627-84570-3037 [DATE] 8:45am Go to My Account Continue Shopping 001:…" at bounding box center [688, 434] width 844 height 783
copy div "Product: $443.50 Turnaround: $0.00 Shipping: $28.55"
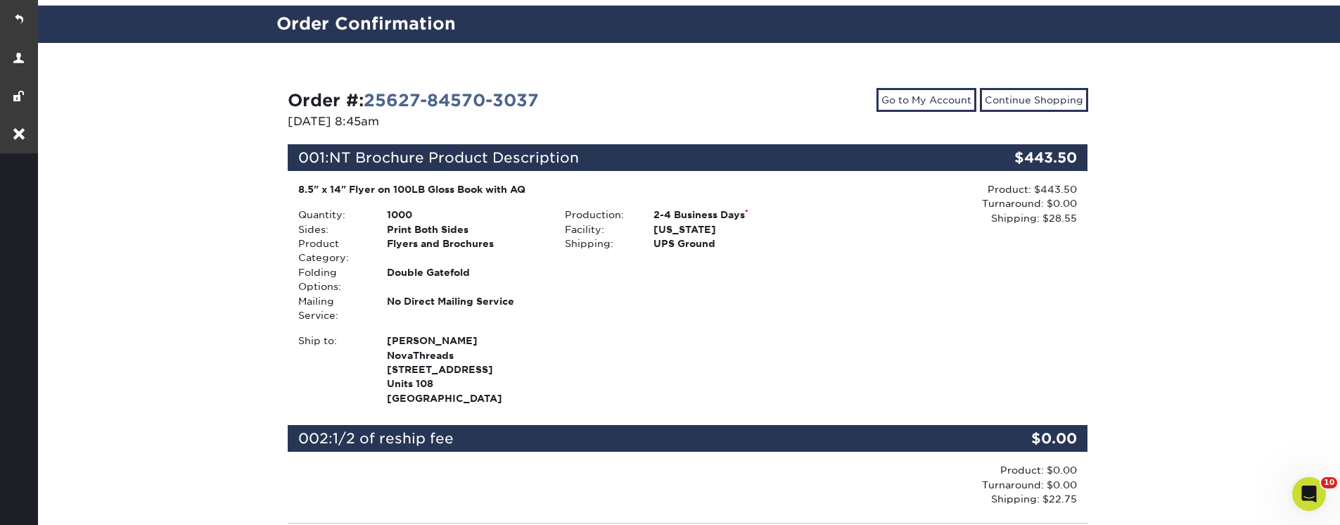
click at [1023, 243] on div "Product: $443.50 Turnaround: $0.00 Shipping: $28.55 Discount: - $0.00" at bounding box center [954, 295] width 267 height 226
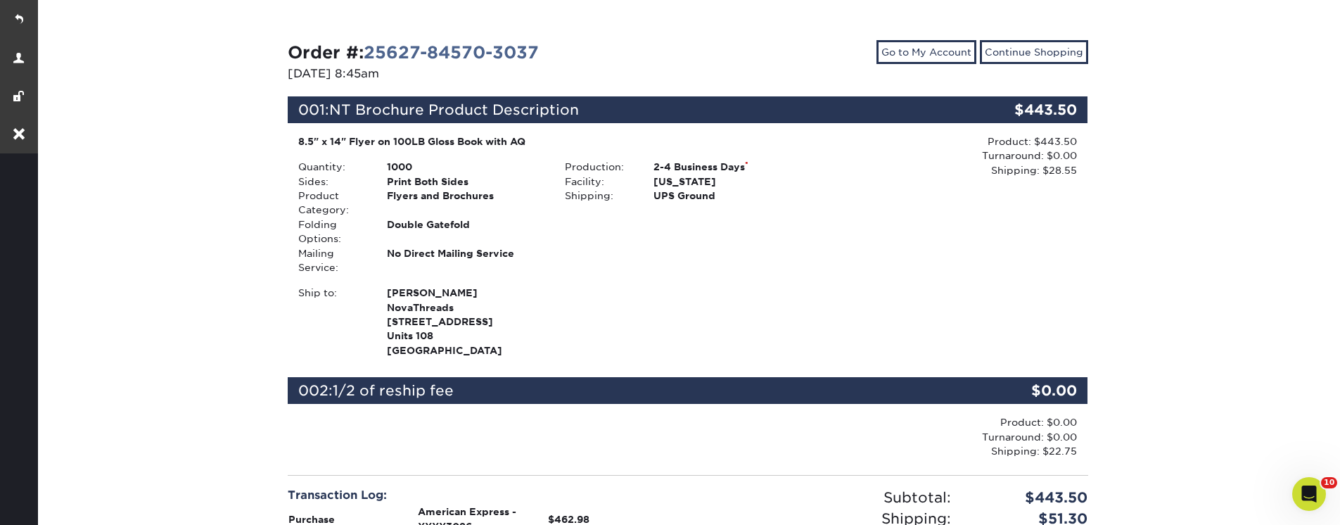
scroll to position [253, 0]
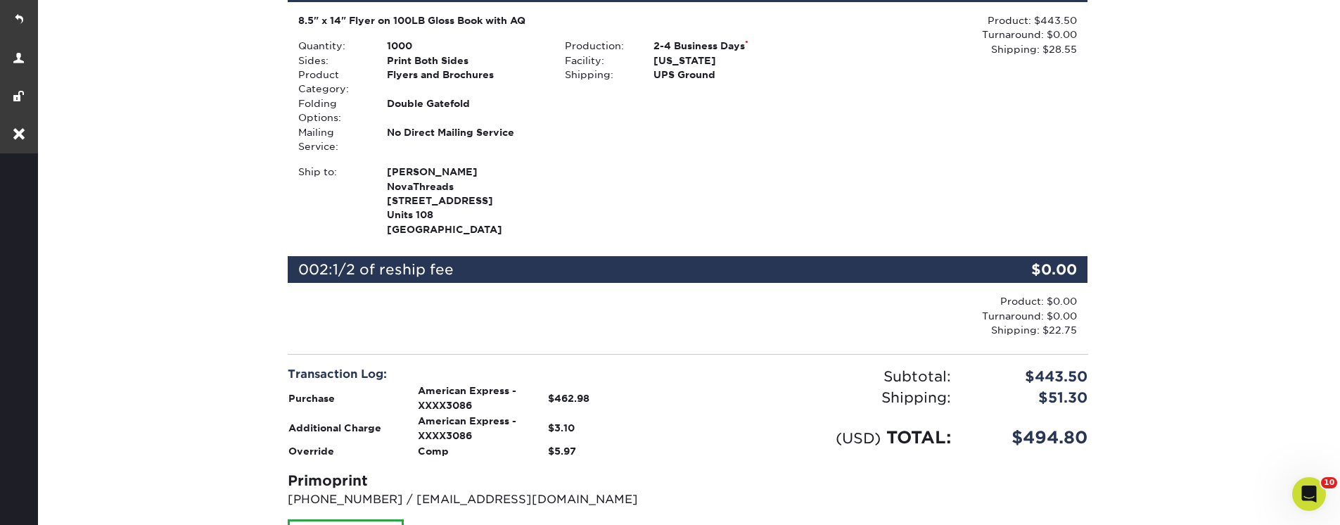
click at [566, 422] on strong "$3.10" at bounding box center [561, 427] width 27 height 11
click at [565, 422] on strong "$3.10" at bounding box center [561, 427] width 27 height 11
drag, startPoint x: 571, startPoint y: 378, endPoint x: 562, endPoint y: 378, distance: 9.1
click at [561, 392] on strong "$462.98" at bounding box center [568, 397] width 41 height 11
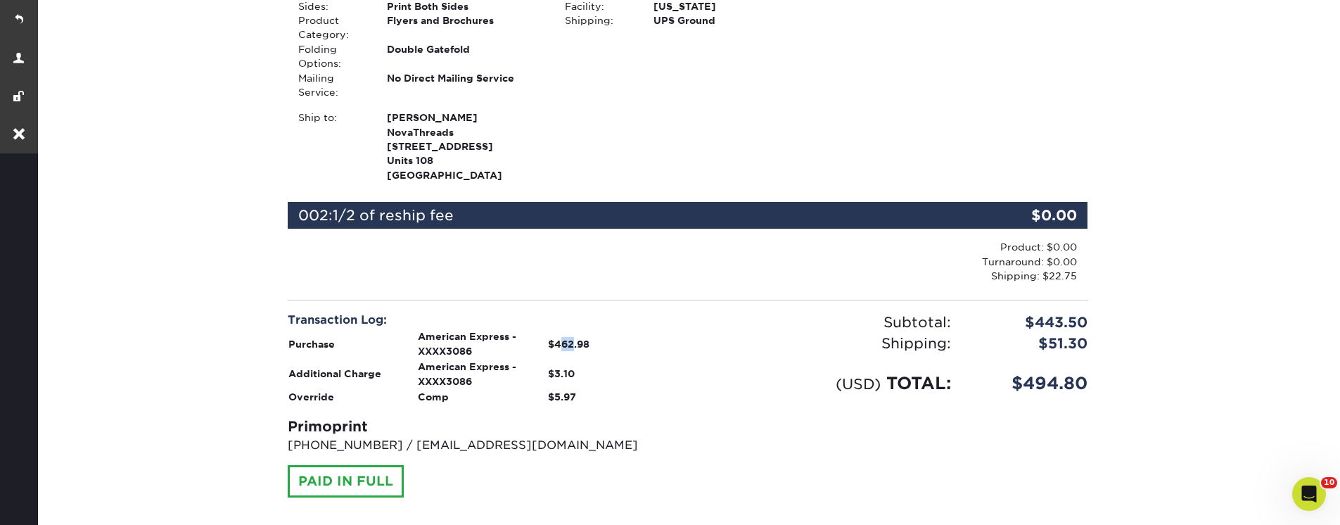
scroll to position [338, 0]
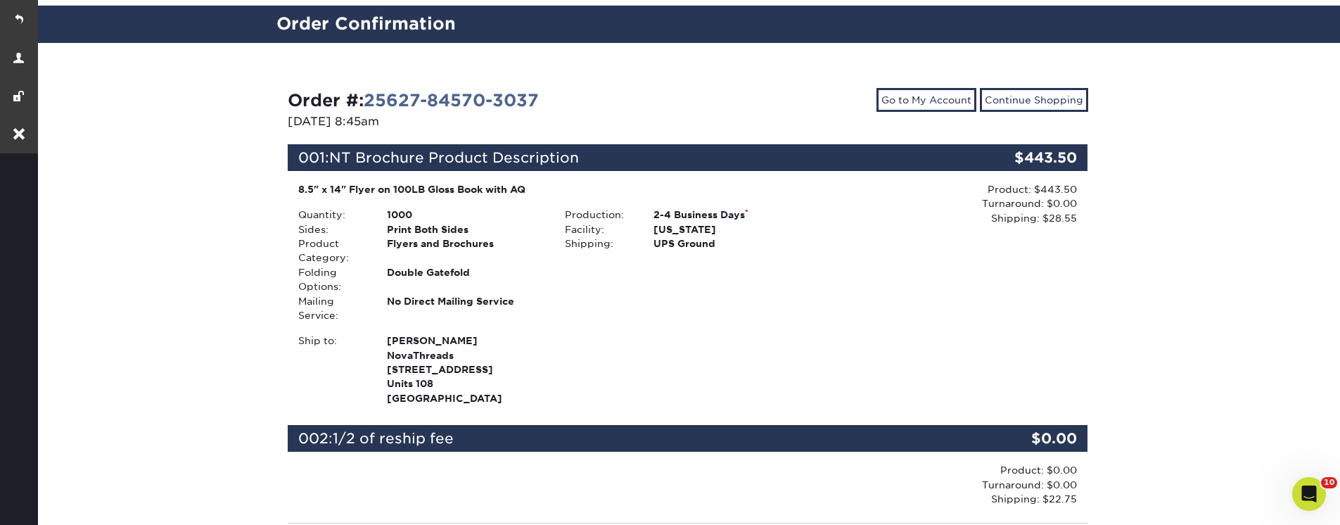
click at [1077, 323] on div "Product: $443.50 Turnaround: $0.00 Shipping: $28.55 Discount: - $0.00" at bounding box center [954, 295] width 267 height 226
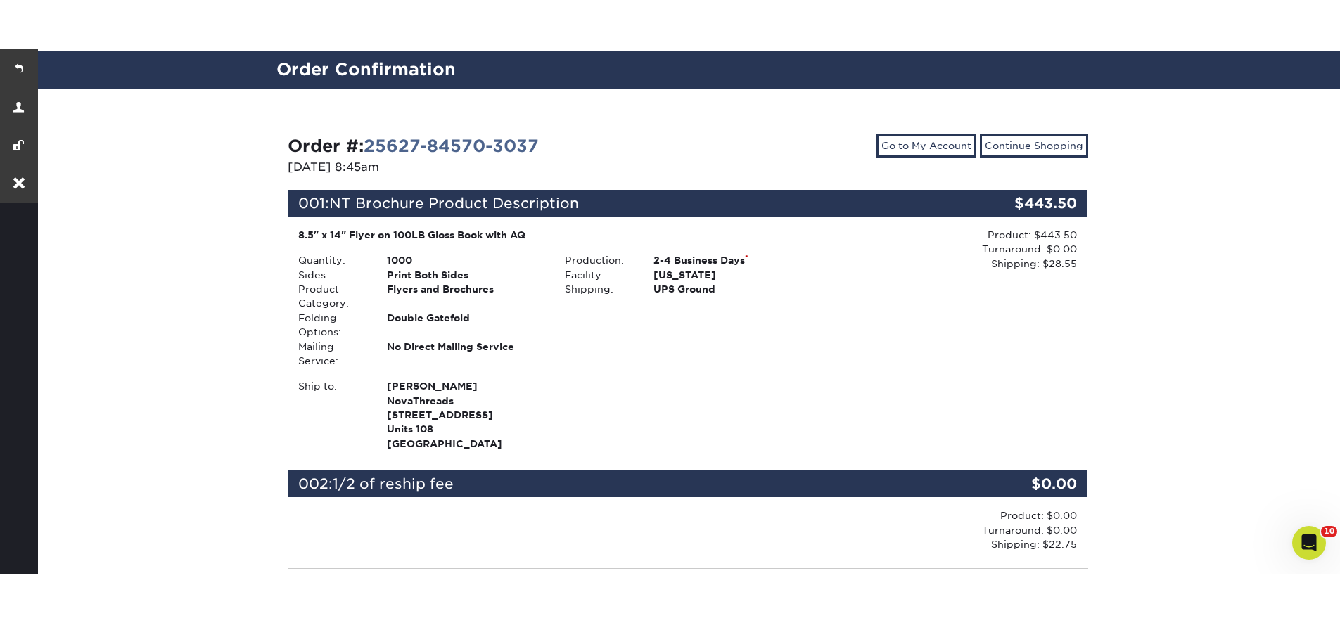
scroll to position [84, 0]
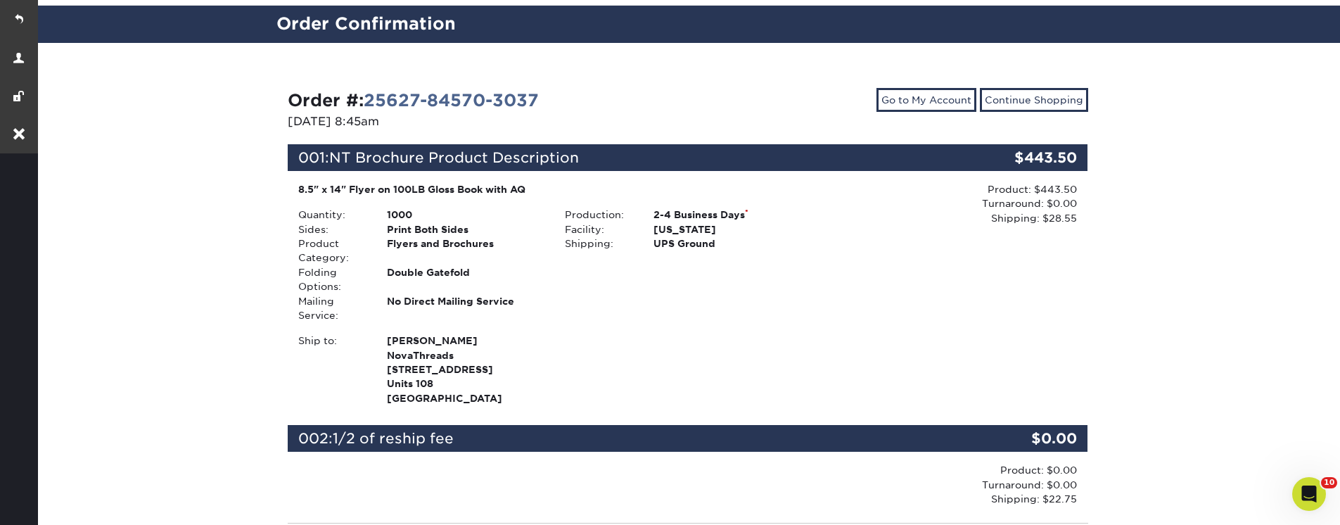
drag, startPoint x: 1082, startPoint y: 221, endPoint x: 1020, endPoint y: 219, distance: 62.6
click at [1020, 219] on div "Product: $443.50 Turnaround: $0.00 Shipping: $28.55 Discount: - $0.00" at bounding box center [954, 295] width 267 height 226
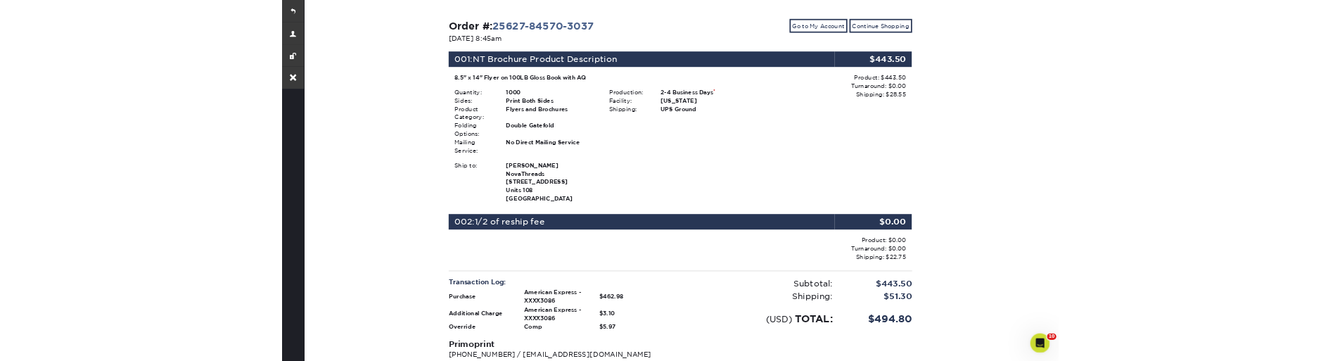
scroll to position [169, 0]
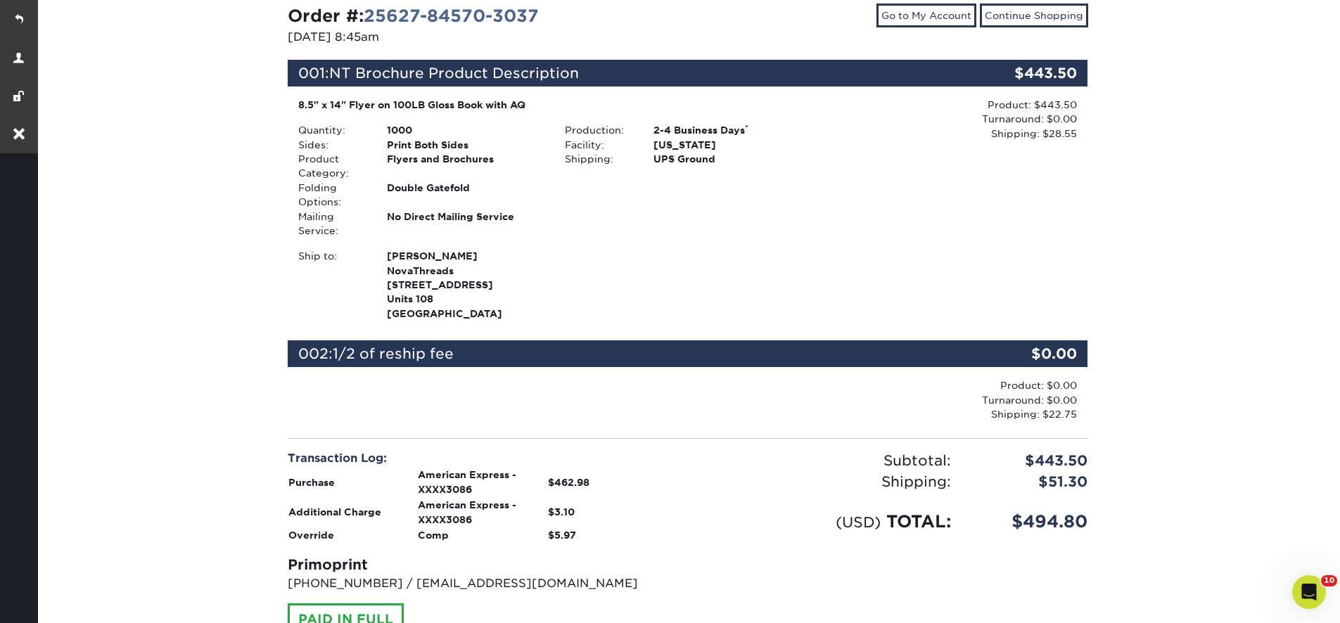
click at [1193, 236] on div "Order #: 25627-84570-3037 [DATE] 8:45am Go to My Account Continue Shopping 001:…" at bounding box center [687, 350] width 1304 height 783
click at [1048, 103] on div "Product: $443.50 Turnaround: $0.00 Shipping: $28.55 Discount: - $0.00" at bounding box center [949, 119] width 256 height 43
copy div "443.50"
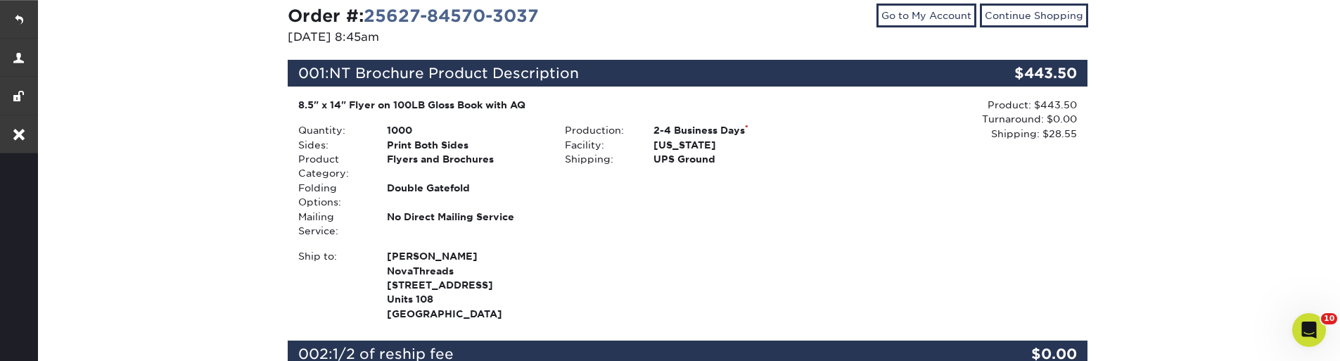
click at [989, 136] on div "Product: $443.50 Turnaround: $0.00 Shipping: $28.55 Discount: - $0.00" at bounding box center [949, 119] width 256 height 43
click at [1045, 101] on div "Product: $443.50 Turnaround: $0.00 Shipping: $28.55 Discount: - $0.00" at bounding box center [949, 119] width 256 height 43
click at [1049, 98] on div "Product: $443.50 Turnaround: $0.00 Shipping: $28.55 Discount: - $0.00" at bounding box center [949, 119] width 256 height 43
click at [1050, 96] on div "001: NT Brochure Product Description $443.50 8.5" x 14" Flyer on 100LB Gloss Bo…" at bounding box center [687, 192] width 779 height 264
click at [726, 184] on div "Production: 2-4 Business Days * Facility: [US_STATE] Shipping: UPS Ground" at bounding box center [687, 180] width 267 height 115
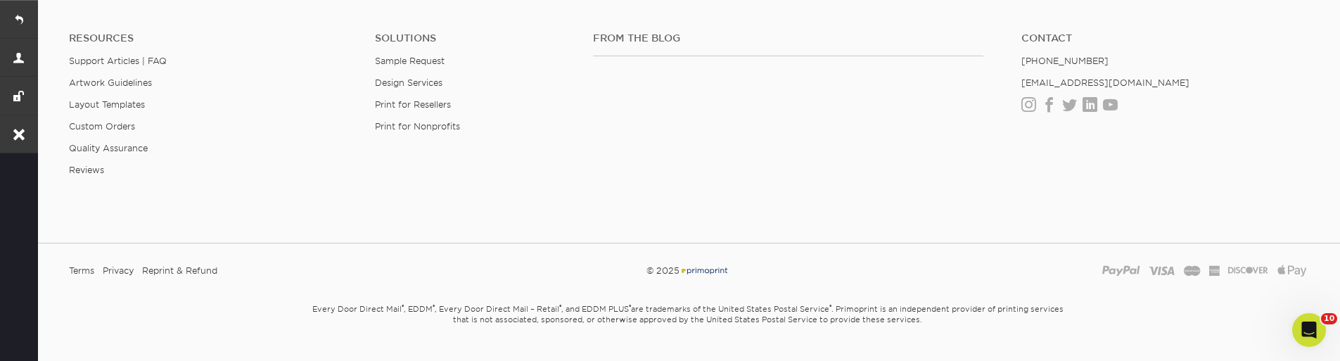
scroll to position [591, 0]
